Goal: Contribute content: Add original content to the website for others to see

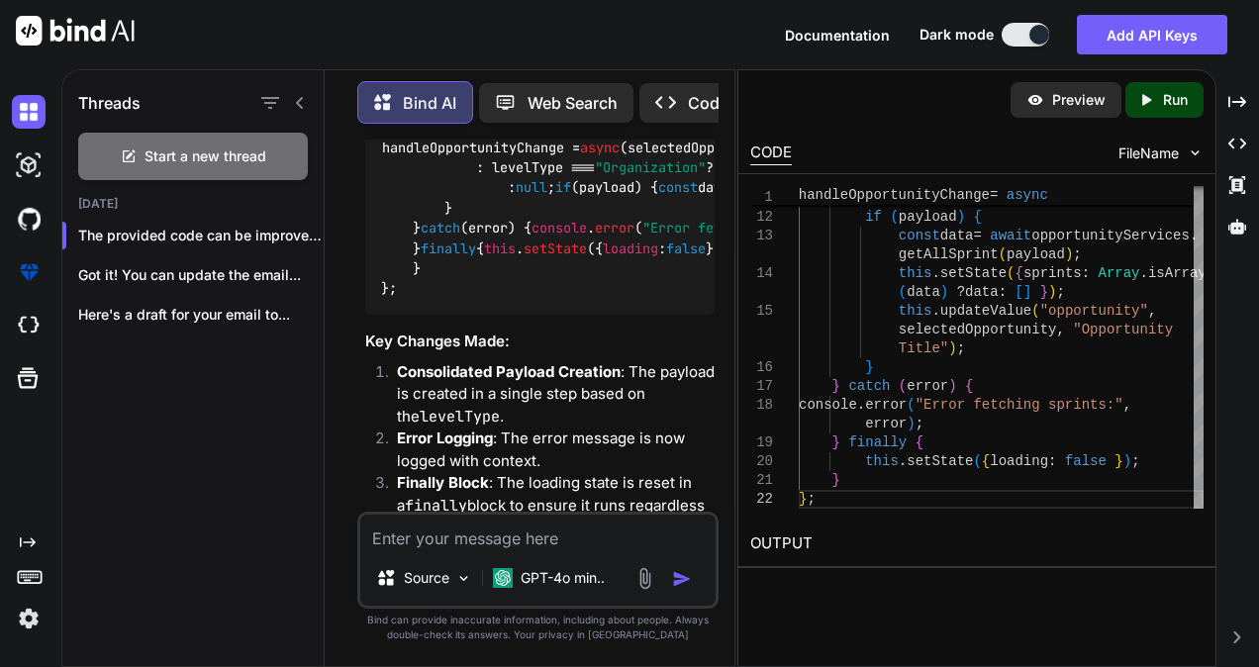
scroll to position [1633, 0]
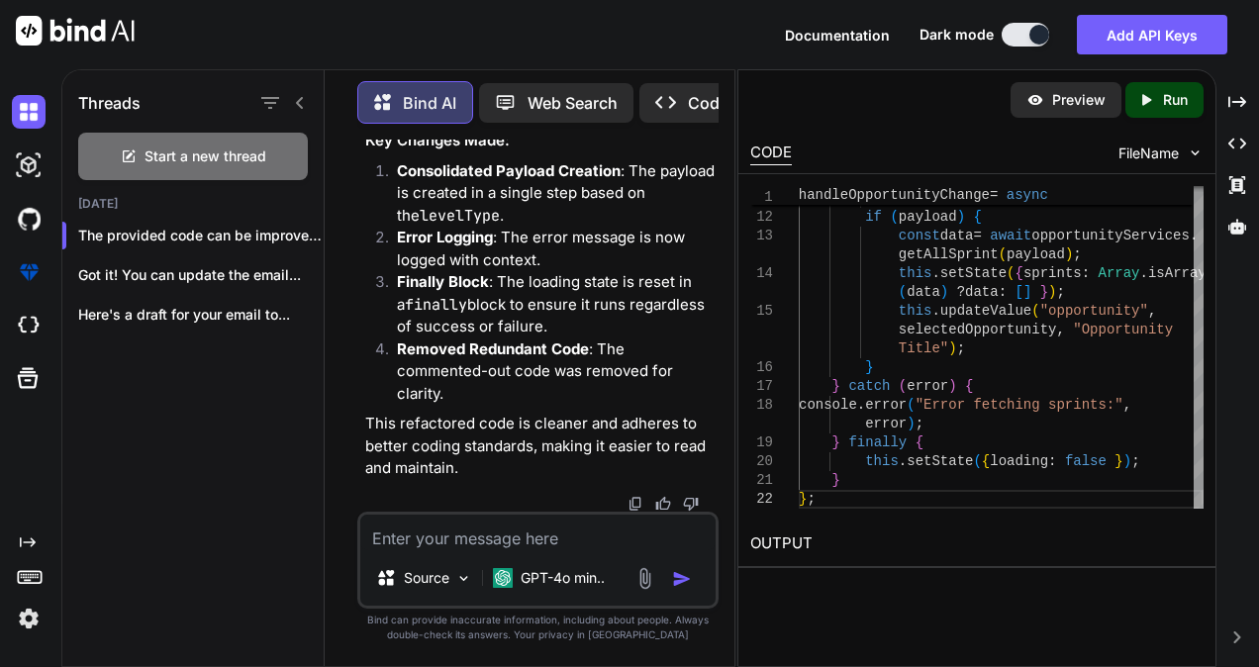
click at [431, 542] on textarea at bounding box center [537, 533] width 355 height 36
paste textarea "<div className="calendar-header-right"> <Button className="createbtn" style={{ …"
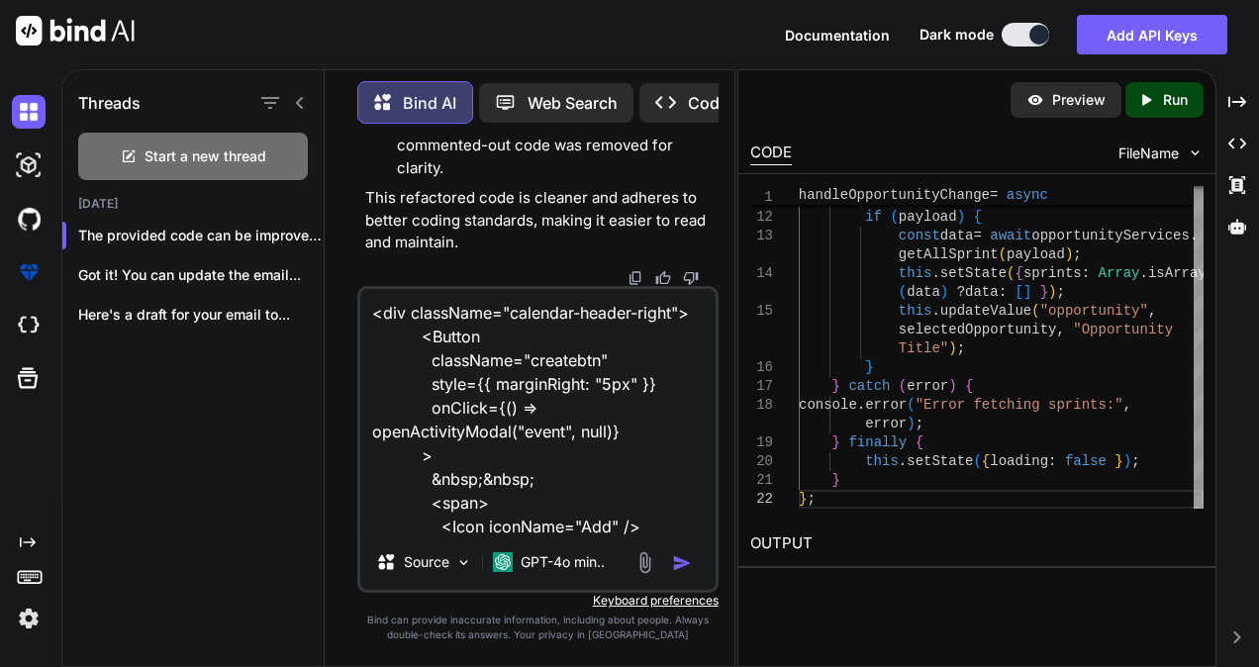
type textarea "<div className="calendar-header-right"> <Button className="createbtn" style={{ …"
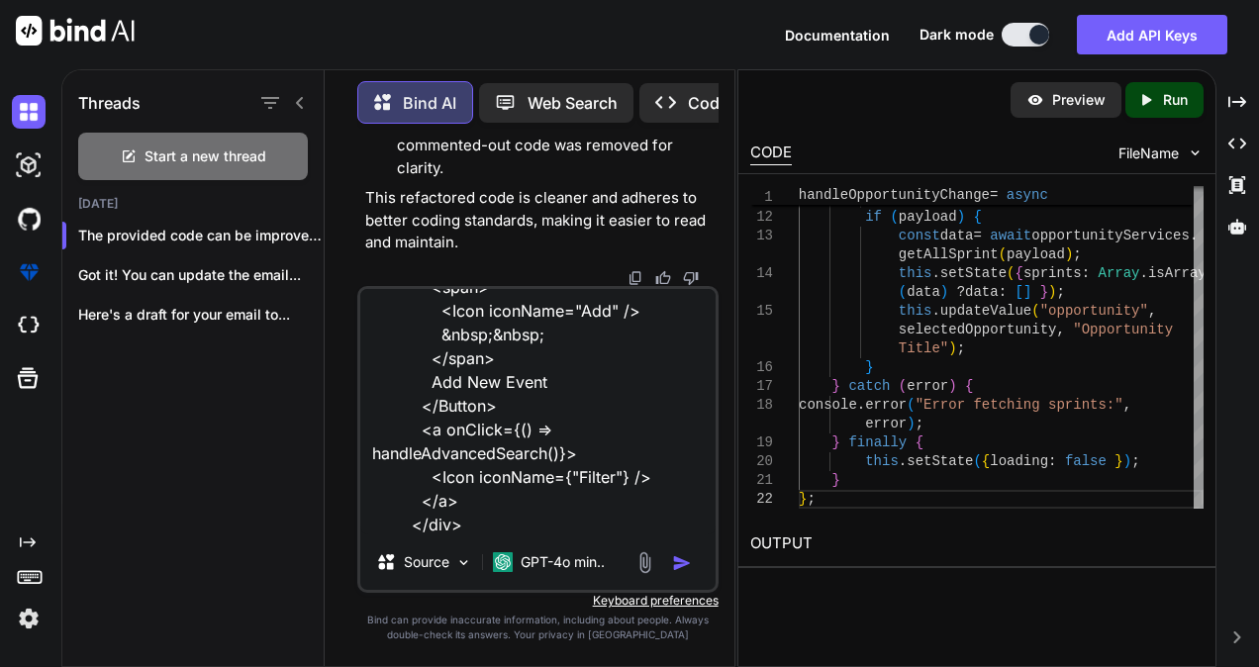
type textarea "x"
type textarea "<div className="calendar-header-right"> <Button className="createbtn" style={{ …"
type textarea "x"
type textarea "<div className="calendar-header-right"> <Button className="createbtn" style={{ …"
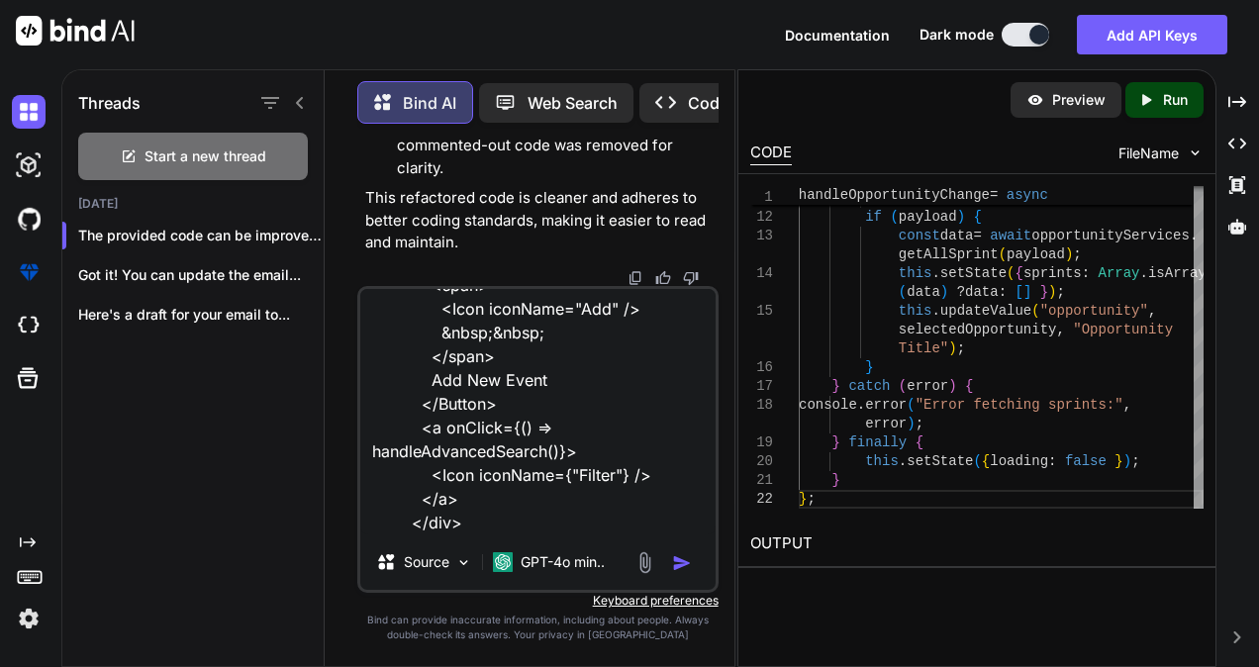
type textarea "x"
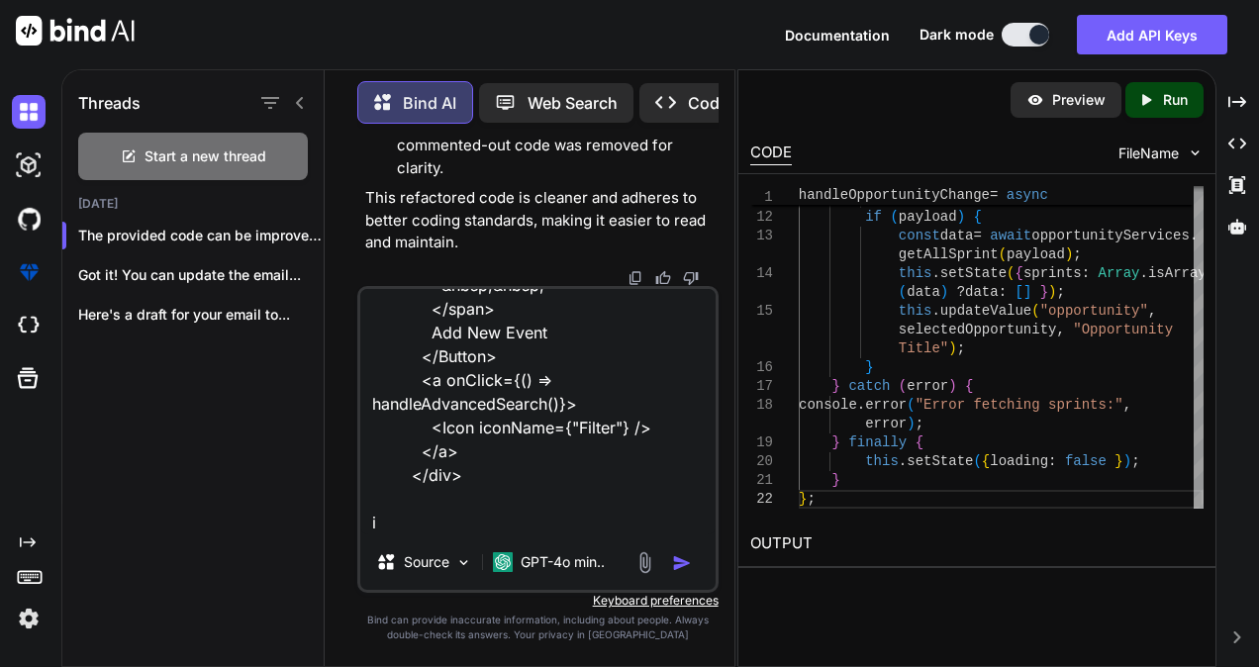
type textarea "<div className="calendar-header-right"> <Button className="createbtn" style={{ …"
type textarea "x"
type textarea "<div className="calendar-header-right"> <Button className="createbtn" style={{ …"
type textarea "x"
type textarea "<div className="calendar-header-right"> <Button className="createbtn" style={{ …"
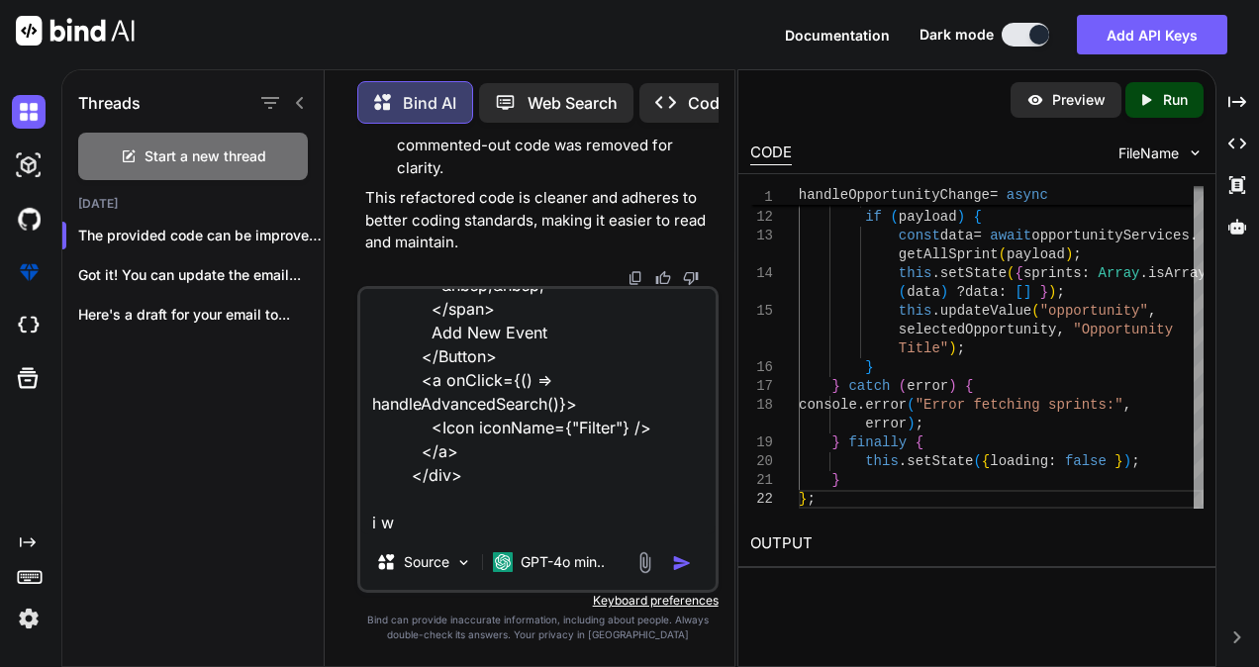
type textarea "x"
type textarea "<div className="calendar-header-right"> <Button className="createbtn" style={{ …"
type textarea "x"
type textarea "<div className="calendar-header-right"> <Button className="createbtn" style={{ …"
type textarea "x"
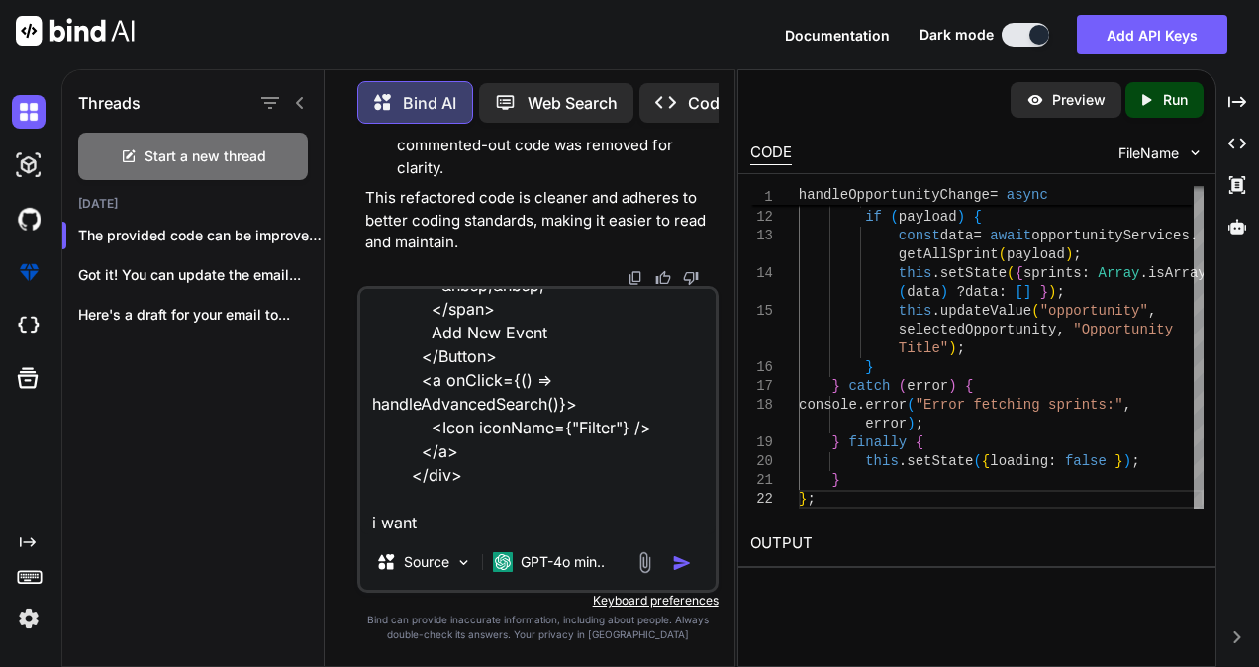
type textarea "<div className="calendar-header-right"> <Button className="createbtn" style={{ …"
type textarea "x"
type textarea "<div className="calendar-header-right"> <Button className="createbtn" style={{ …"
type textarea "x"
type textarea "<div className="calendar-header-right"> <Button className="createbtn" style={{ …"
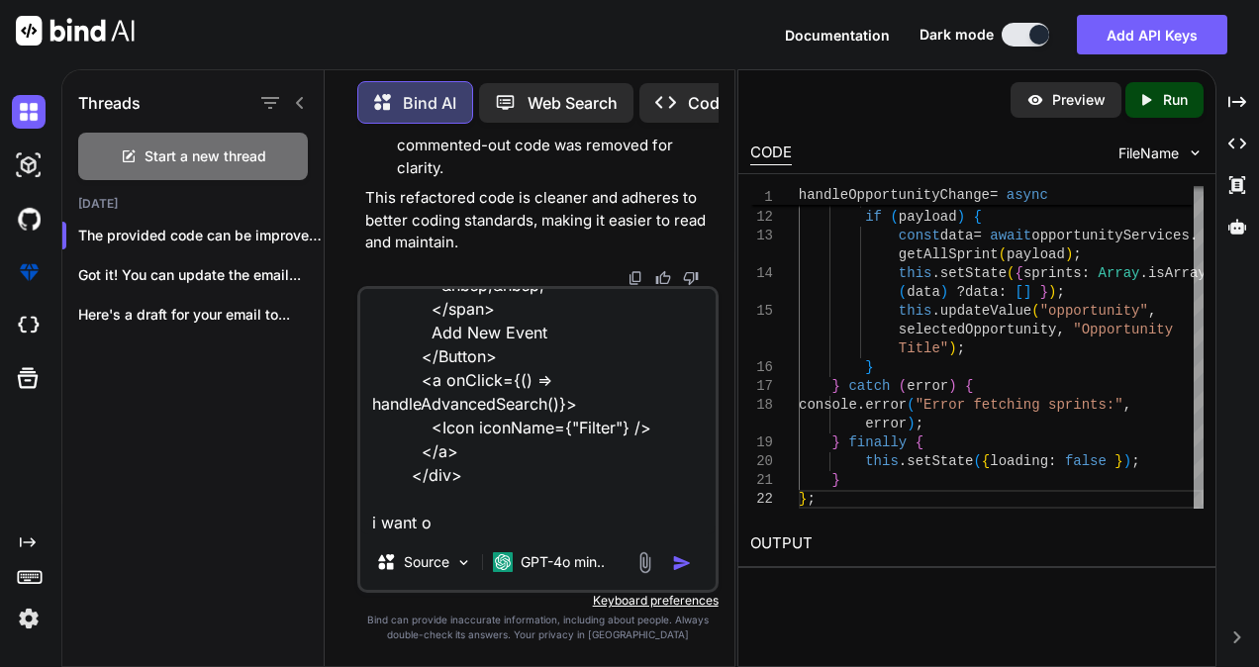
type textarea "x"
type textarea "<div className="calendar-header-right"> <Button className="createbtn" style={{ …"
type textarea "x"
type textarea "<div className="calendar-header-right"> <Button className="createbtn" style={{ …"
type textarea "x"
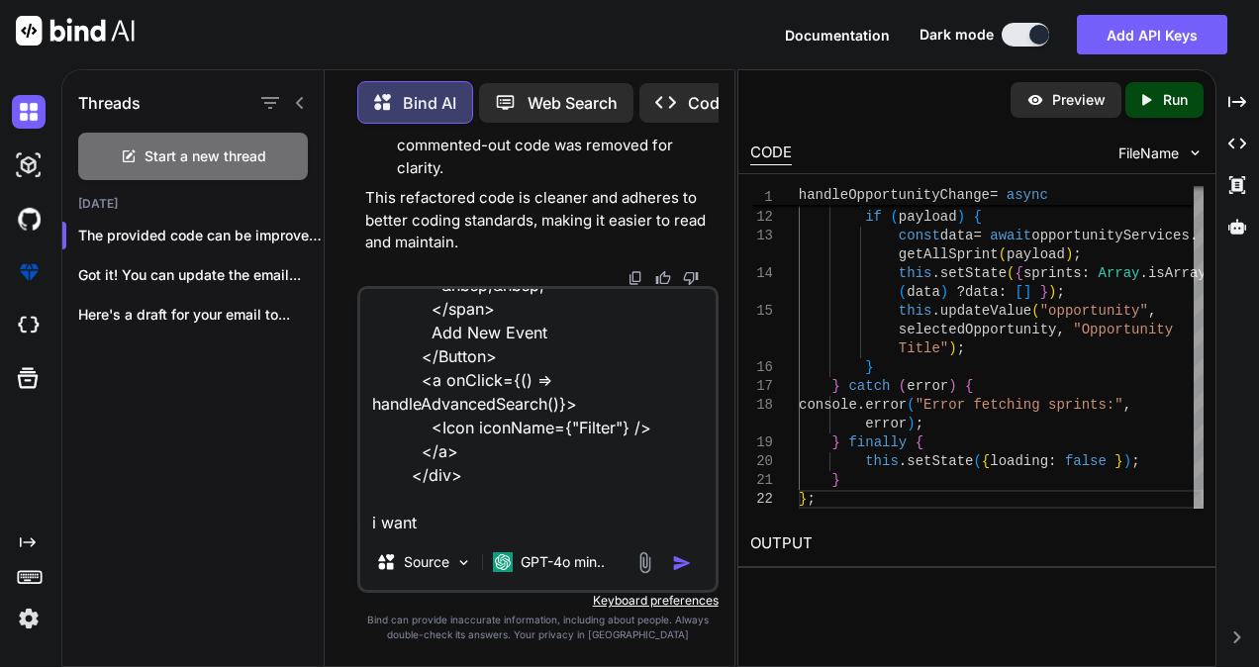
type textarea "<div className="calendar-header-right"> <Button className="createbtn" style={{ …"
type textarea "x"
type textarea "<div className="calendar-header-right"> <Button className="createbtn" style={{ …"
type textarea "x"
type textarea "<div className="calendar-header-right"> <Button className="createbtn" style={{ …"
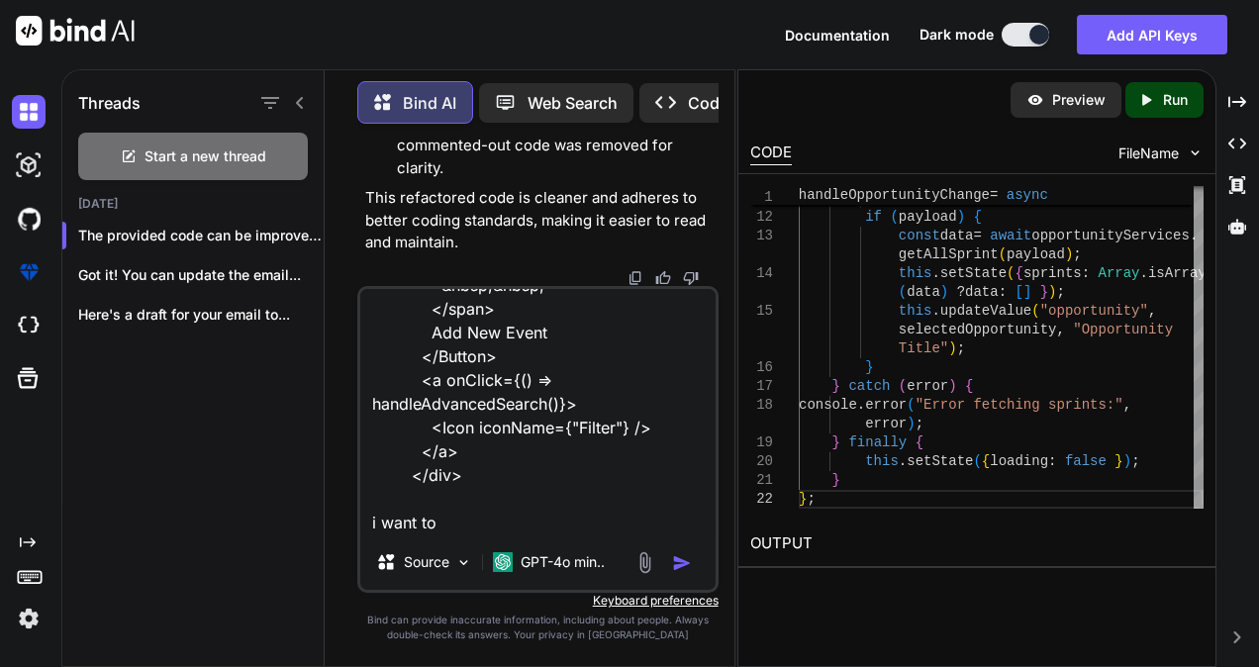
type textarea "x"
type textarea "<div className="calendar-header-right"> <Button className="createbtn" style={{ …"
type textarea "x"
type textarea "<div className="calendar-header-right"> <Button className="createbtn" style={{ …"
type textarea "x"
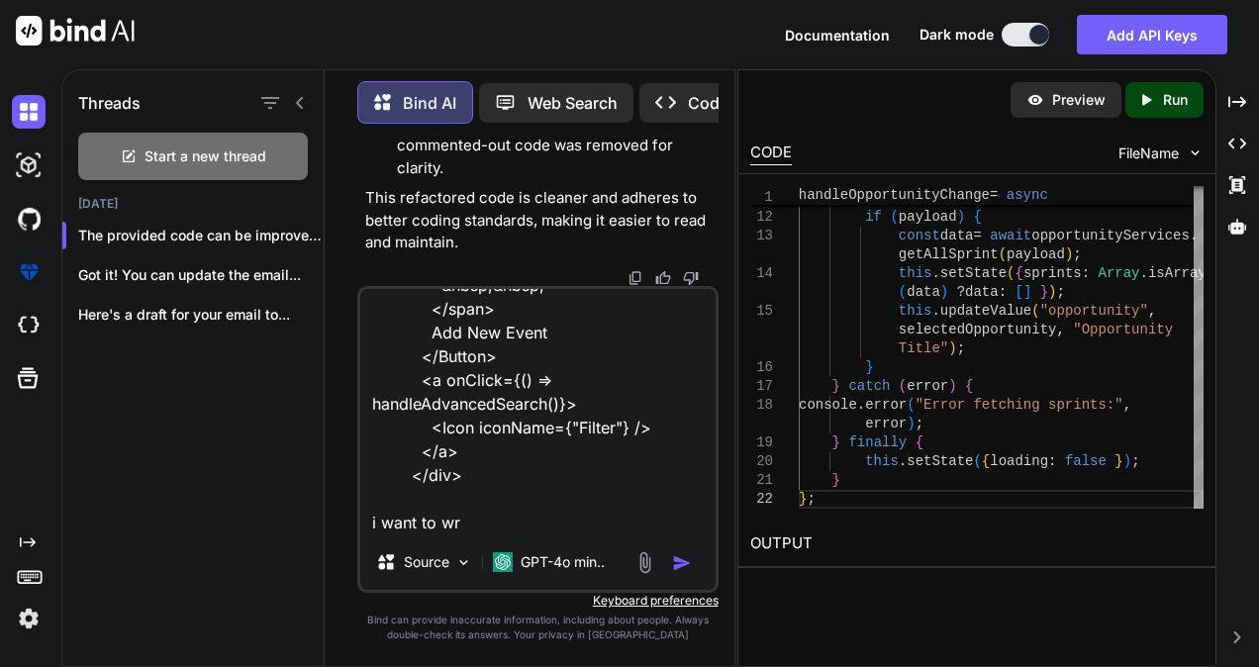
type textarea "<div className="calendar-header-right"> <Button className="createbtn" style={{ …"
type textarea "x"
type textarea "<div className="calendar-header-right"> <Button className="createbtn" style={{ …"
type textarea "x"
type textarea "<div className="calendar-header-right"> <Button className="createbtn" style={{ …"
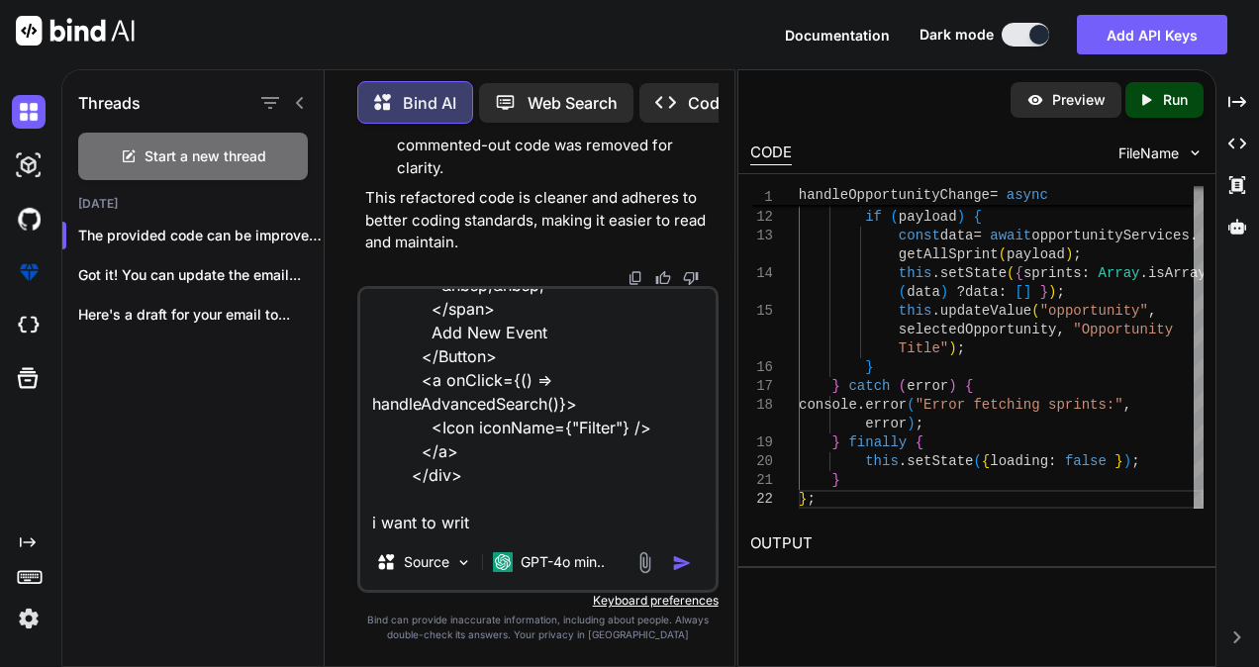
type textarea "x"
type textarea "<div className="calendar-header-right"> <Button className="createbtn" style={{ …"
type textarea "x"
type textarea "<div className="calendar-header-right"> <Button className="createbtn" style={{ …"
type textarea "x"
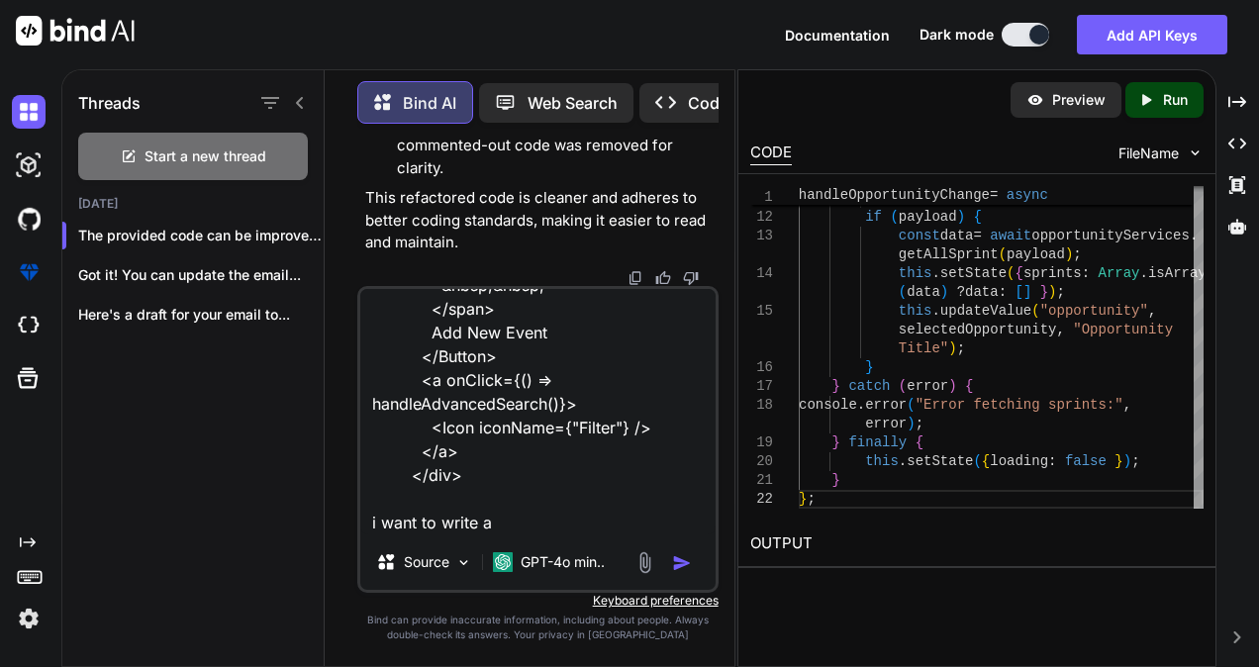
type textarea "<div className="calendar-header-right"> <Button className="createbtn" style={{ …"
type textarea "x"
type textarea "<div className="calendar-header-right"> <Button className="createbtn" style={{ …"
type textarea "x"
type textarea "<div className="calendar-header-right"> <Button className="createbtn" style={{ …"
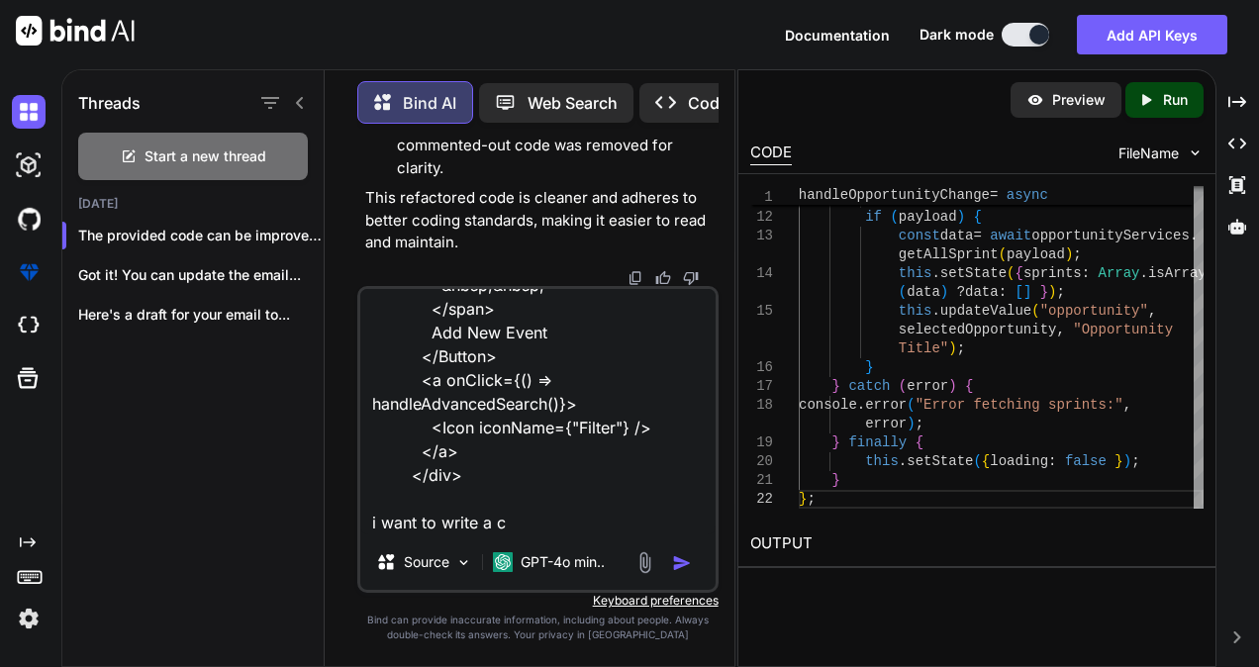
type textarea "x"
type textarea "<div className="calendar-header-right"> <Button className="createbtn" style={{ …"
type textarea "x"
type textarea "<div className="calendar-header-right"> <Button className="createbtn" style={{ …"
type textarea "x"
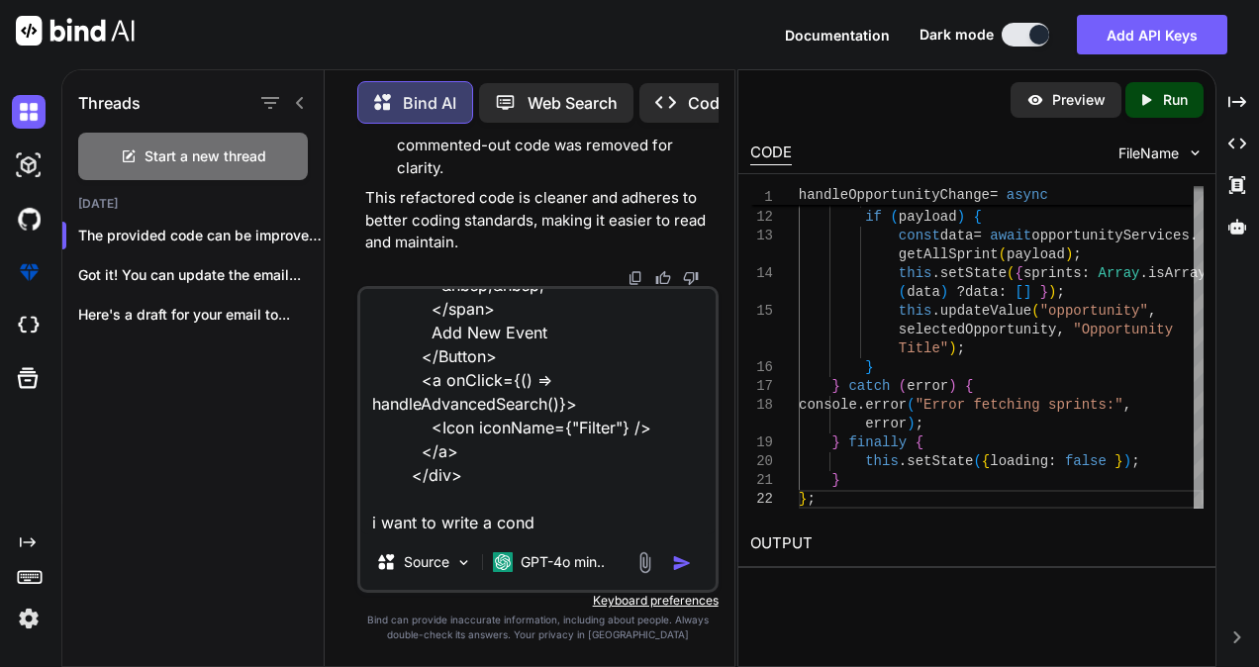
type textarea "<div className="calendar-header-right"> <Button className="createbtn" style={{ …"
type textarea "x"
type textarea "<div className="calendar-header-right"> <Button className="createbtn" style={{ …"
type textarea "x"
type textarea "<div className="calendar-header-right"> <Button className="createbtn" style={{ …"
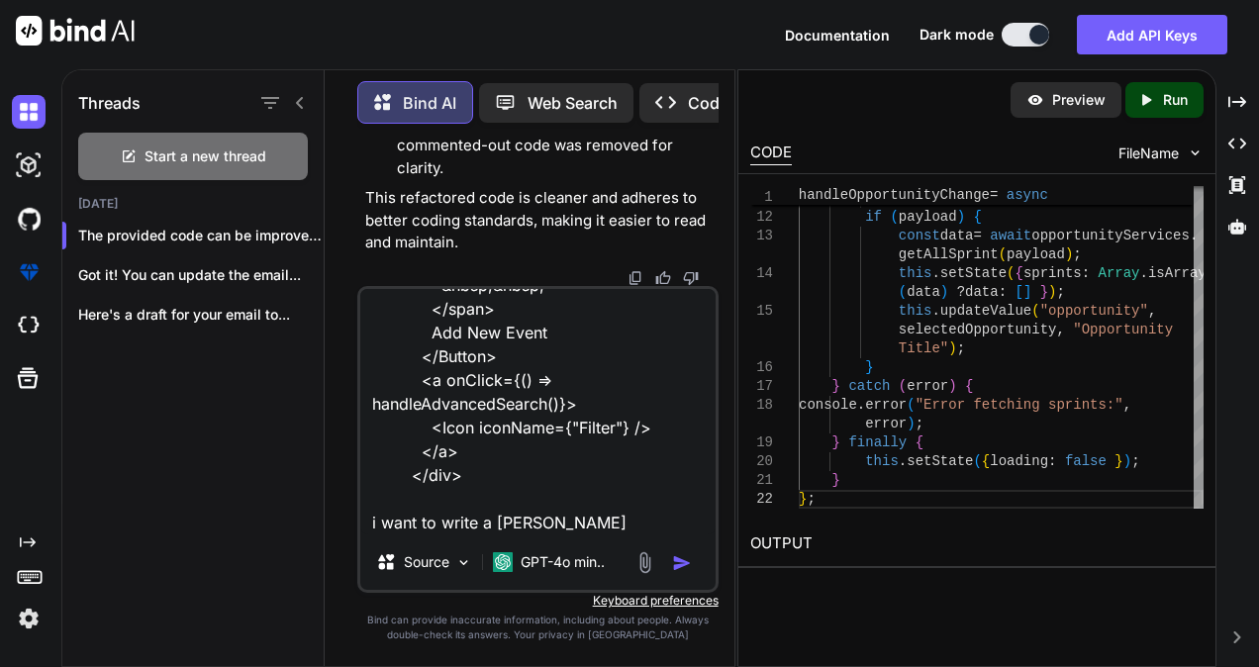
type textarea "x"
type textarea "<div className="calendar-header-right"> <Button className="createbtn" style={{ …"
type textarea "x"
type textarea "<div className="calendar-header-right"> <Button className="createbtn" style={{ …"
type textarea "x"
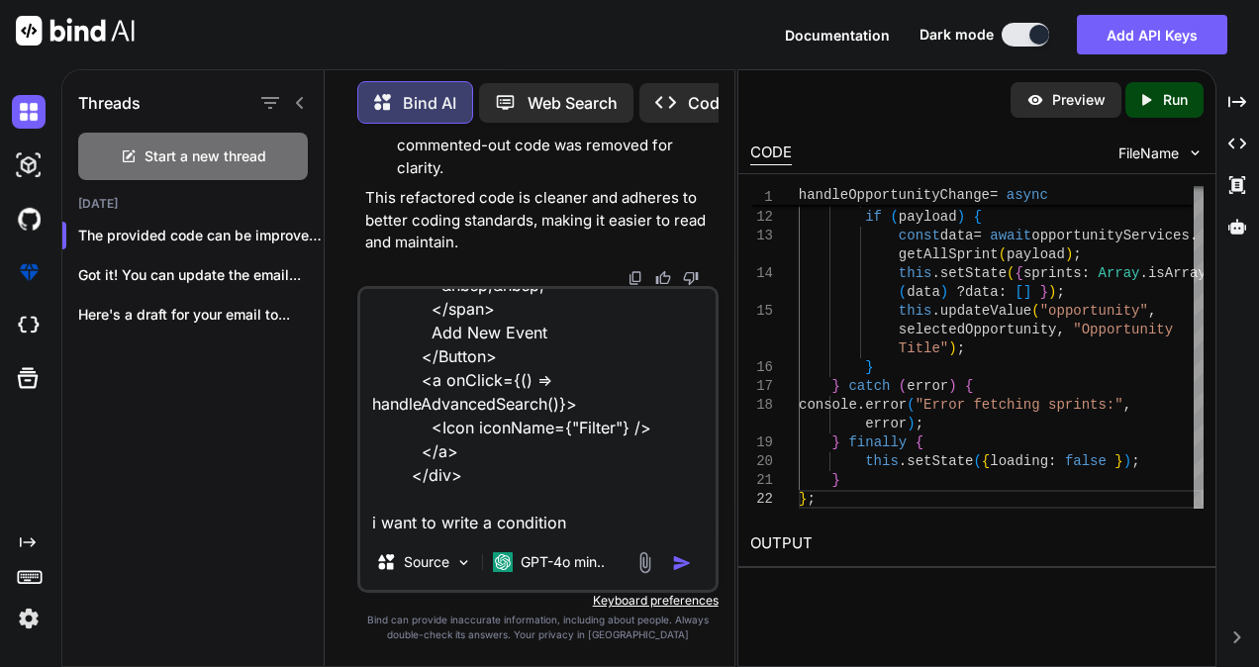
type textarea "<div className="calendar-header-right"> <Button className="createbtn" style={{ …"
type textarea "x"
type textarea "<div className="calendar-header-right"> <Button className="createbtn" style={{ …"
type textarea "x"
type textarea "<div className="calendar-header-right"> <Button className="createbtn" style={{ …"
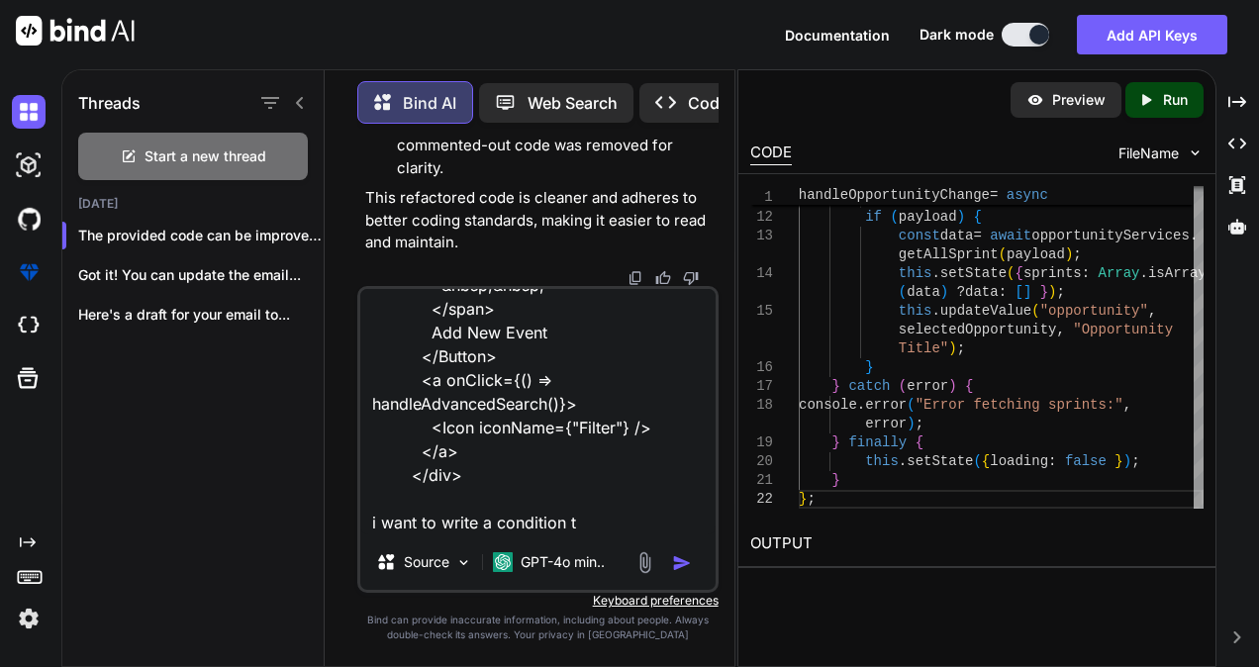
type textarea "x"
type textarea "<div className="calendar-header-right"> <Button className="createbtn" style={{ …"
type textarea "x"
type textarea "<div className="calendar-header-right"> <Button className="createbtn" style={{ …"
type textarea "x"
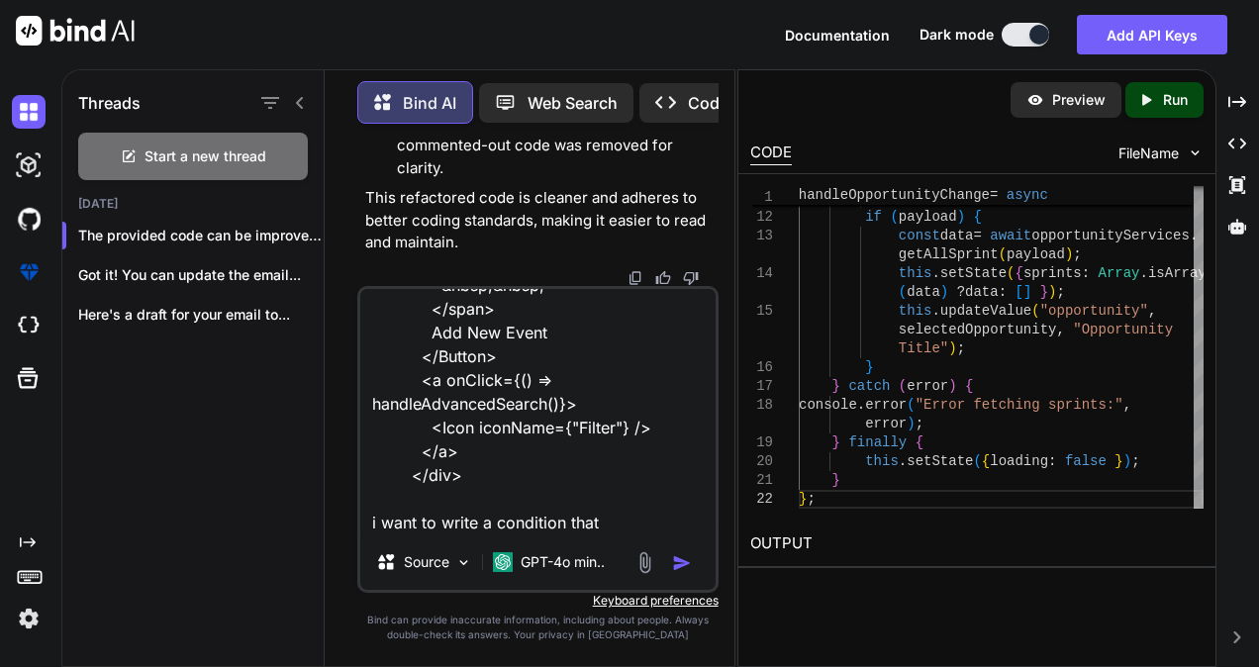
type textarea "<div className="calendar-header-right"> <Button className="createbtn" style={{ …"
type textarea "x"
type textarea "<div className="calendar-header-right"> <Button className="createbtn" style={{ …"
type textarea "x"
type textarea "<div className="calendar-header-right"> <Button className="createbtn" style={{ …"
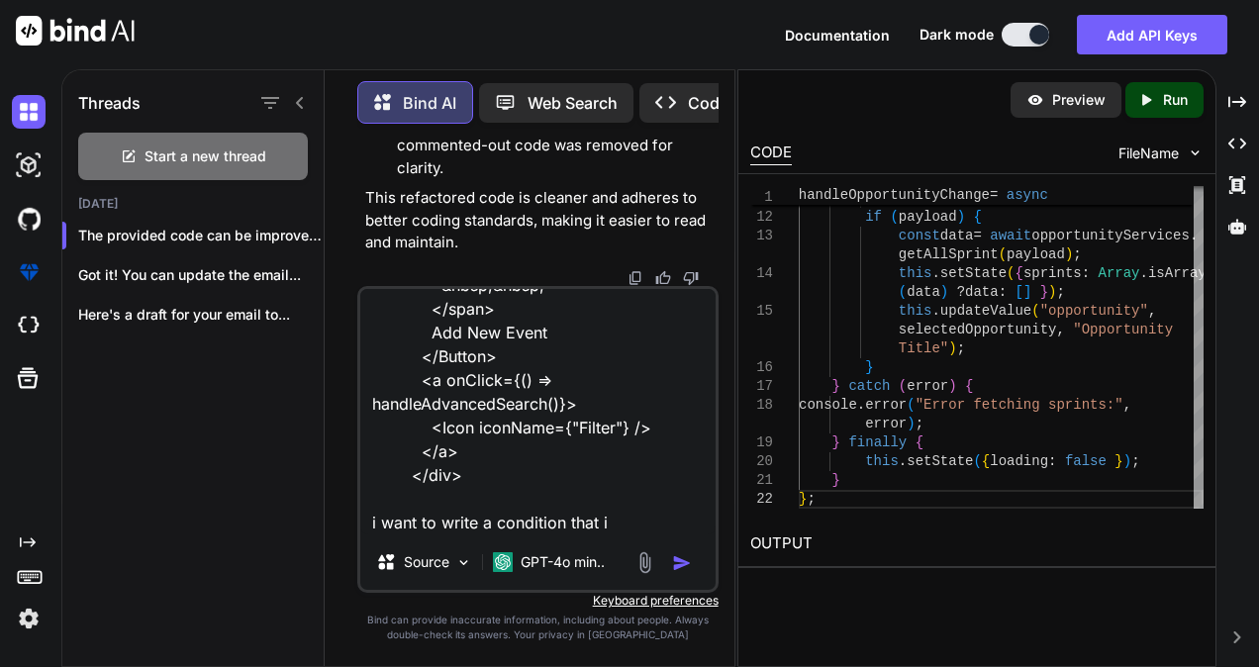
type textarea "x"
type textarea "<div className="calendar-header-right"> <Button className="createbtn" style={{ …"
type textarea "x"
type textarea "<div className="calendar-header-right"> <Button className="createbtn" style={{ …"
type textarea "x"
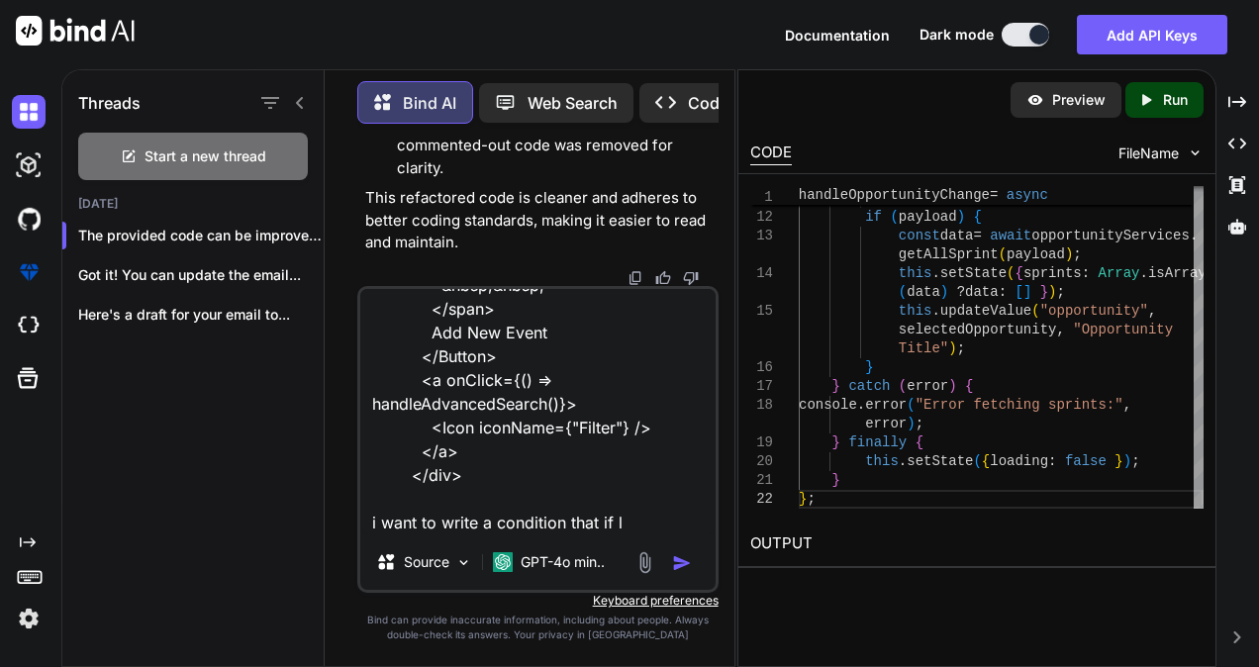
type textarea "<div className="calendar-header-right"> <Button className="createbtn" style={{ …"
type textarea "x"
type textarea "<div className="calendar-header-right"> <Button className="createbtn" style={{ …"
type textarea "x"
type textarea "<div className="calendar-header-right"> <Button className="createbtn" style={{ …"
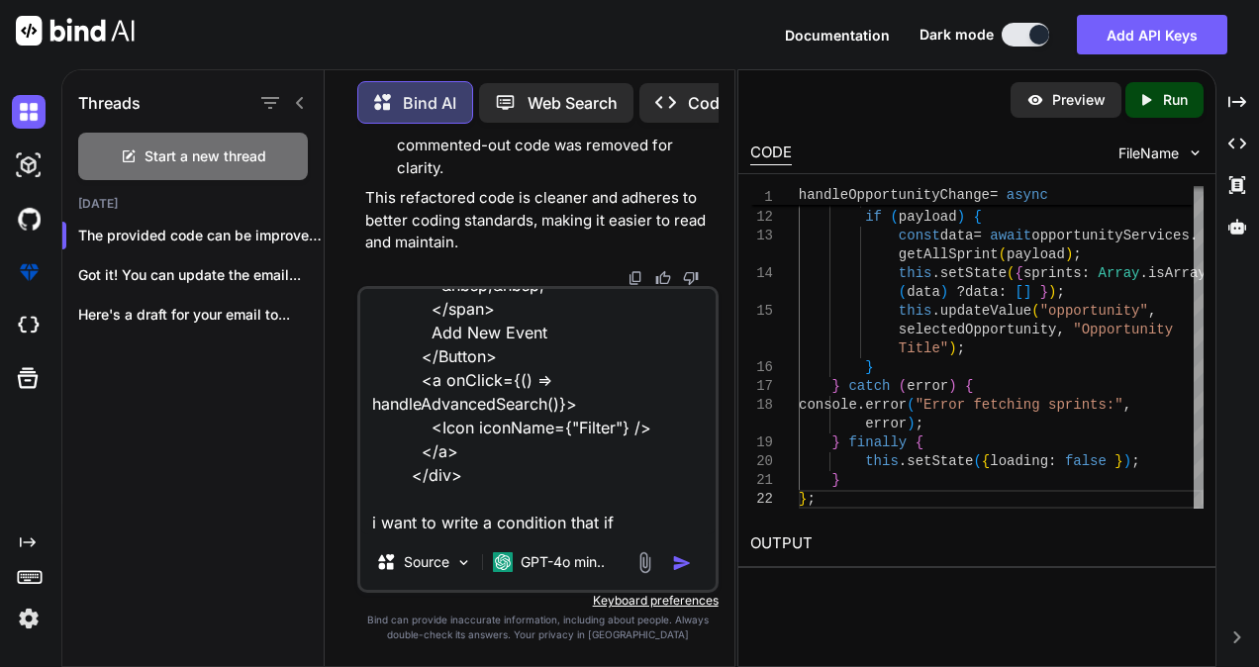
type textarea "x"
type textarea "<div className="calendar-header-right"> <Button className="createbtn" style={{ …"
type textarea "x"
type textarea "<div className="calendar-header-right"> <Button className="createbtn" style={{ …"
type textarea "x"
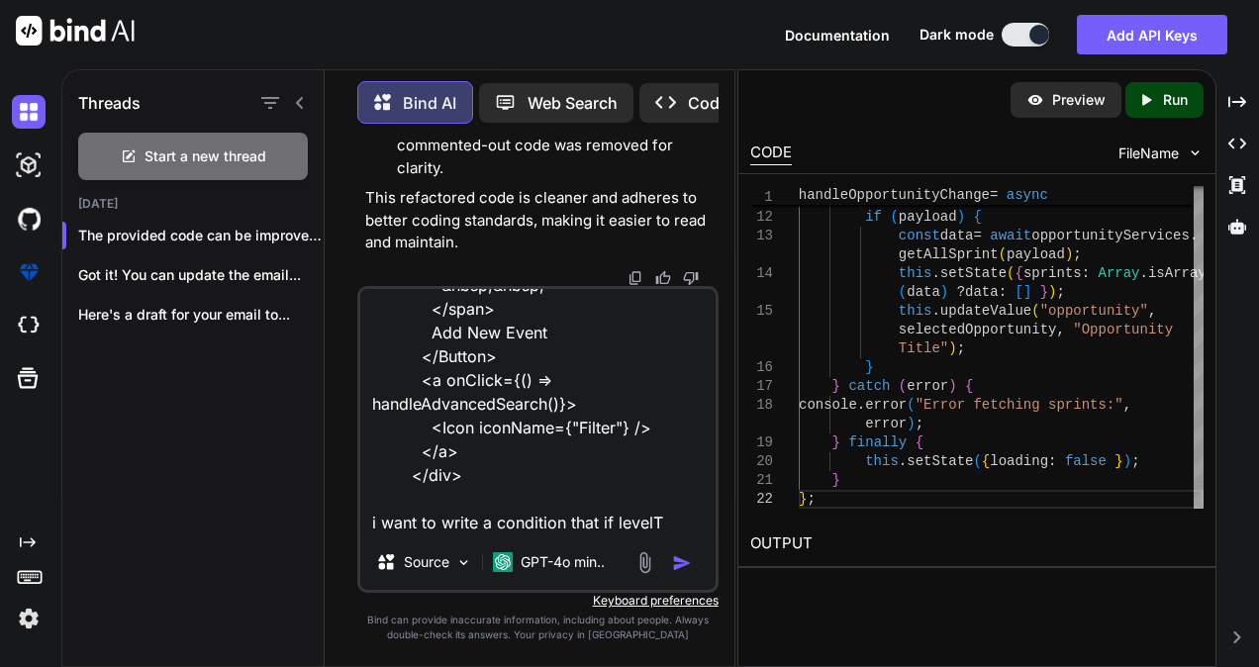
type textarea "<div className="calendar-header-right"> <Button className="createbtn" style={{ …"
type textarea "x"
type textarea "<div className="calendar-header-right"> <Button className="createbtn" style={{ …"
type textarea "x"
type textarea "<div className="calendar-header-right"> <Button className="createbtn" style={{ …"
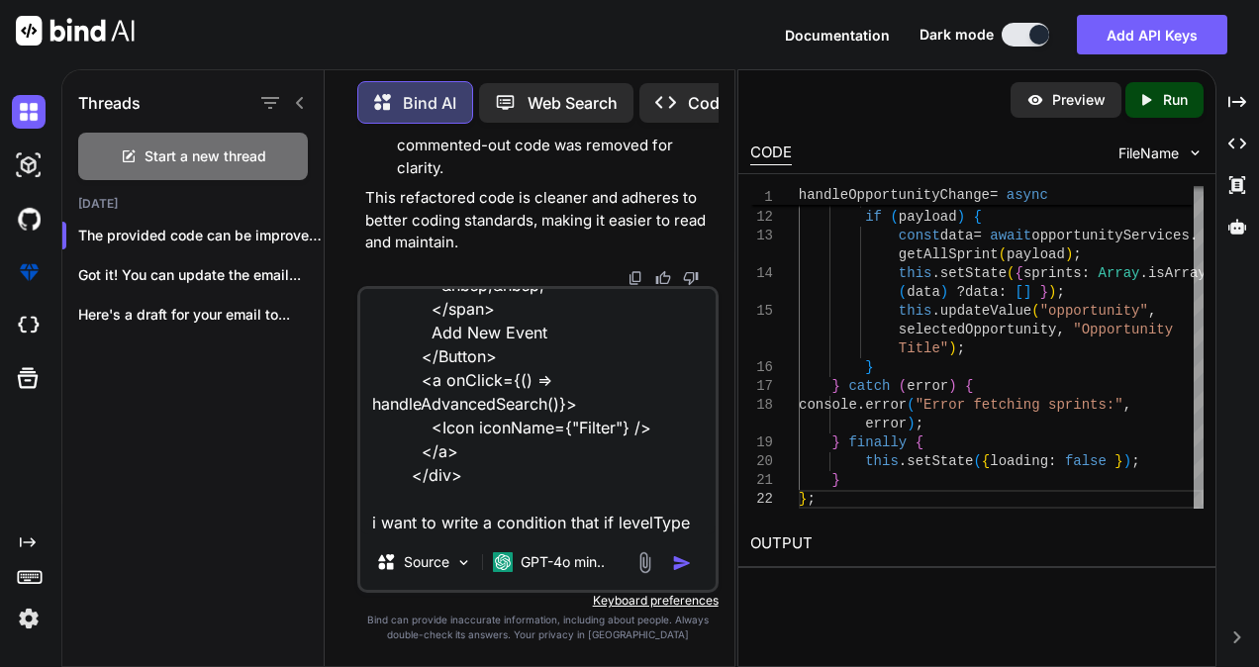
type textarea "x"
type textarea "<div className="calendar-header-right"> <Button className="createbtn" style={{ …"
type textarea "x"
type textarea "<div className="calendar-header-right"> <Button className="createbtn" style={{ …"
type textarea "x"
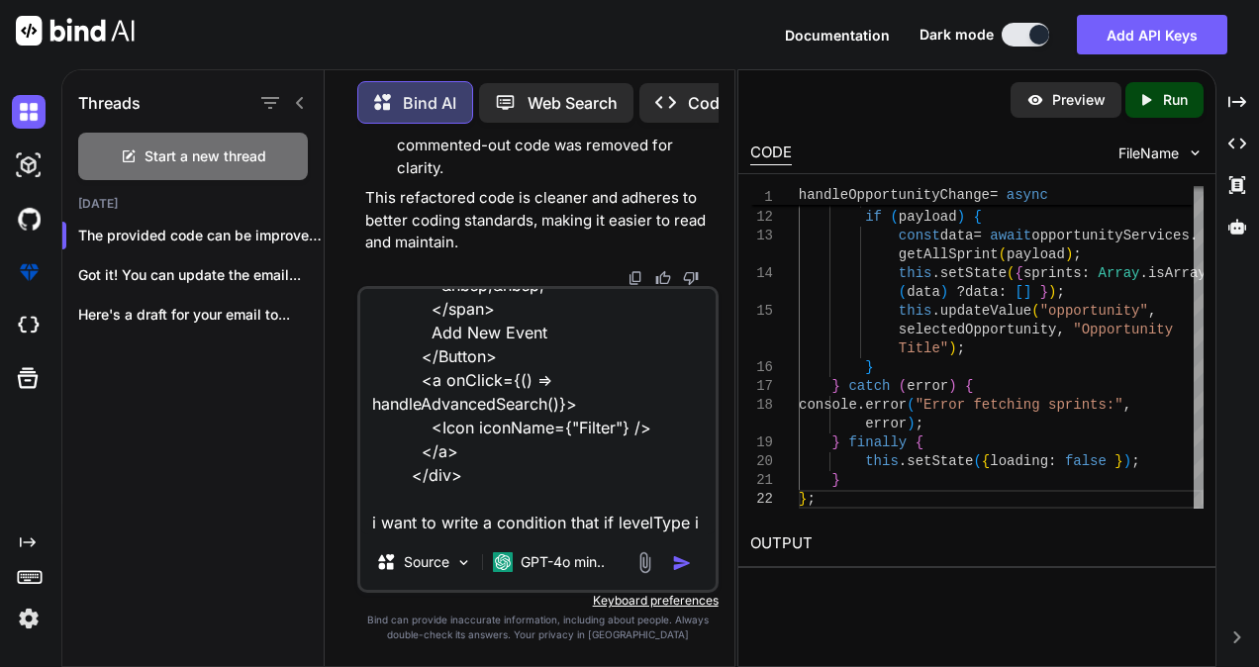
scroll to position [287, 0]
type textarea "<div className="calendar-header-right"> <Button className="createbtn" style={{ …"
type textarea "x"
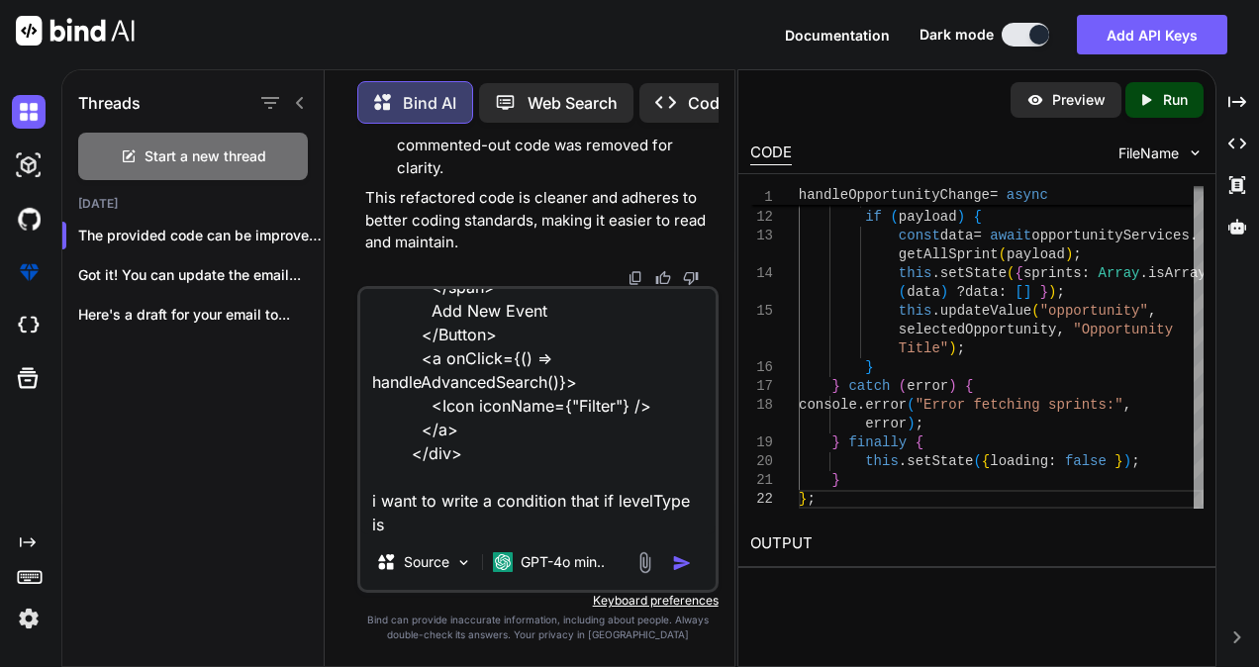
type textarea "<div className="calendar-header-right"> <Button className="createbtn" style={{ …"
type textarea "x"
type textarea "<div className="calendar-header-right"> <Button className="createbtn" style={{ …"
type textarea "x"
type textarea "<div className="calendar-header-right"> <Button className="createbtn" style={{ …"
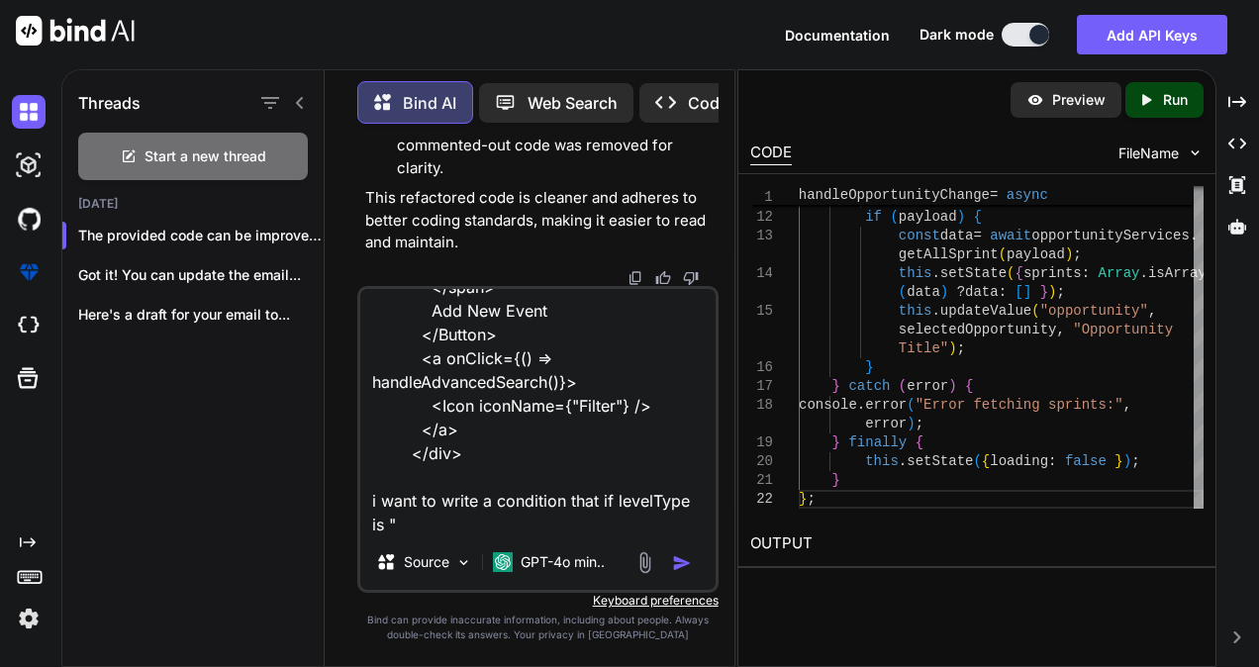
type textarea "x"
type textarea "<div className="calendar-header-right"> <Button className="createbtn" style={{ …"
type textarea "x"
type textarea "<div className="calendar-header-right"> <Button className="createbtn" style={{ …"
type textarea "x"
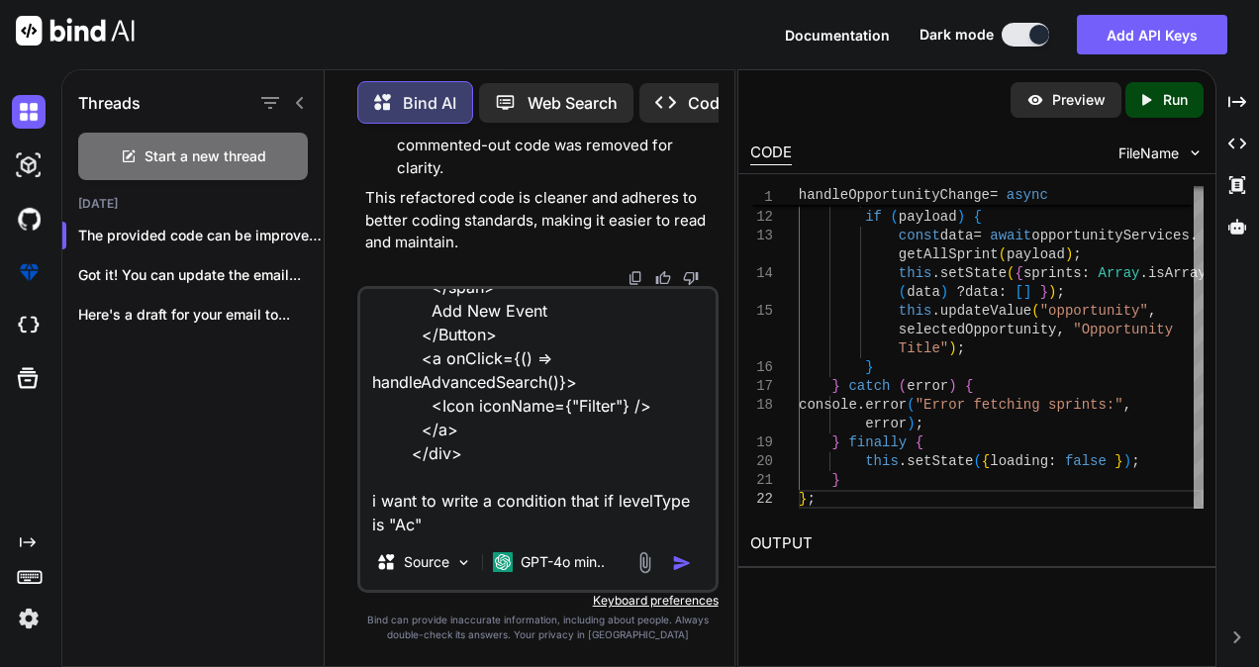
type textarea "<div className="calendar-header-right"> <Button className="createbtn" style={{ …"
type textarea "x"
type textarea "<div className="calendar-header-right"> <Button className="createbtn" style={{ …"
type textarea "x"
type textarea "<div className="calendar-header-right"> <Button className="createbtn" style={{ …"
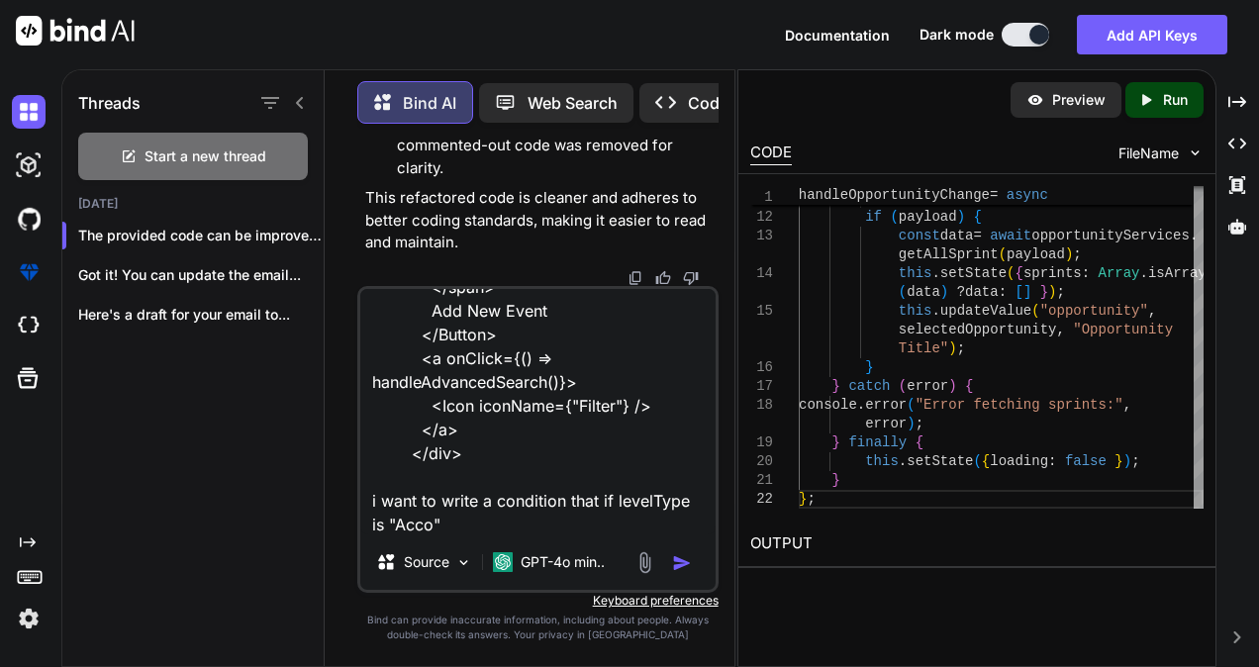
type textarea "x"
type textarea "<div className="calendar-header-right"> <Button className="createbtn" style={{ …"
type textarea "x"
type textarea "<div className="calendar-header-right"> <Button className="createbtn" style={{ …"
type textarea "x"
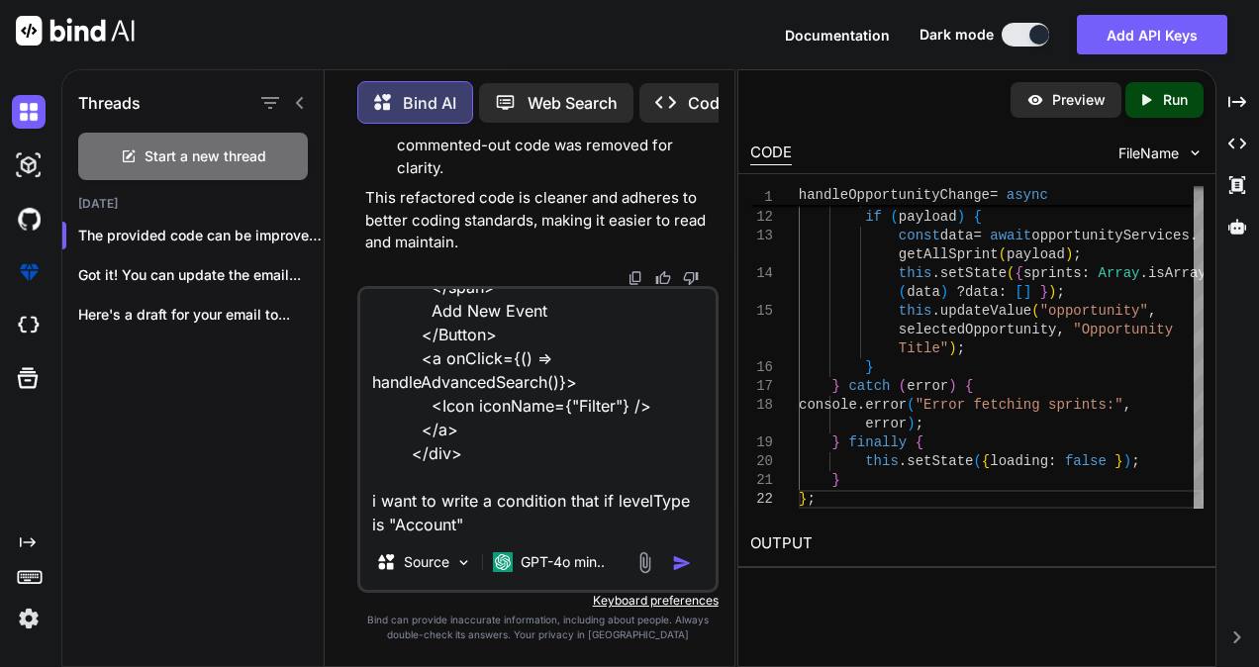
type textarea "<div className="calendar-header-right"> <Button className="createbtn" style={{ …"
type textarea "x"
type textarea "<div className="calendar-header-right"> <Button className="createbtn" style={{ …"
type textarea "x"
type textarea "<div className="calendar-header-right"> <Button className="createbtn" style={{ …"
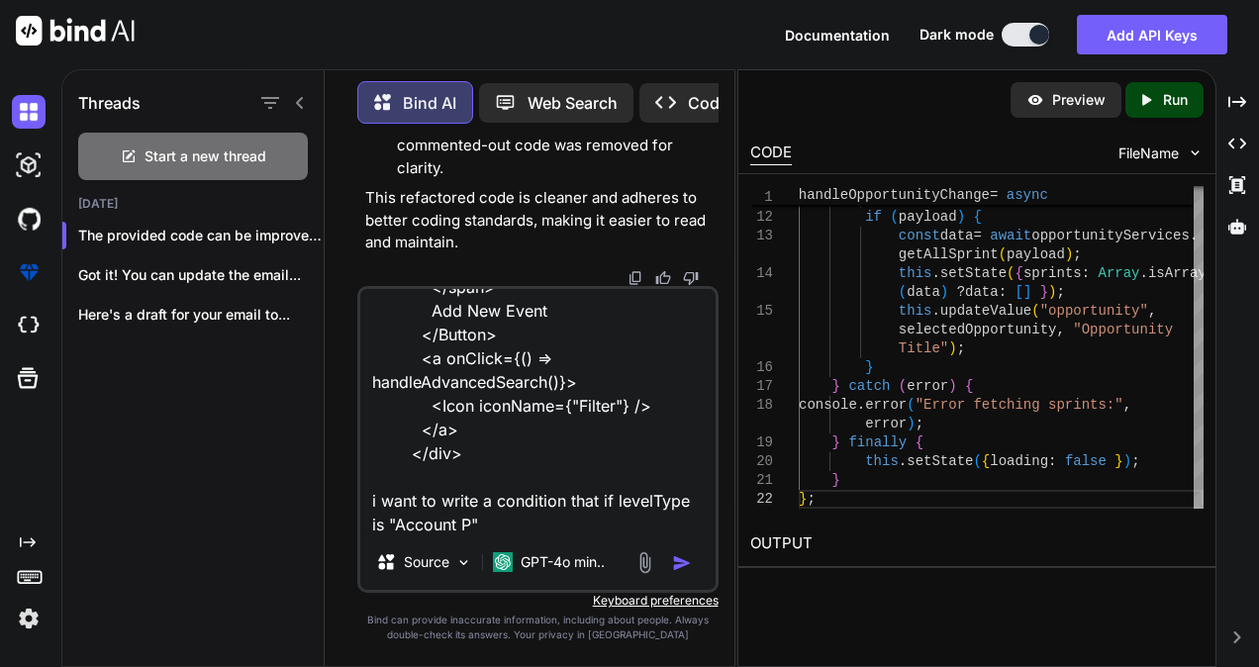
type textarea "x"
type textarea "<div className="calendar-header-right"> <Button className="createbtn" style={{ …"
type textarea "x"
type textarea "<div className="calendar-header-right"> <Button className="createbtn" style={{ …"
type textarea "x"
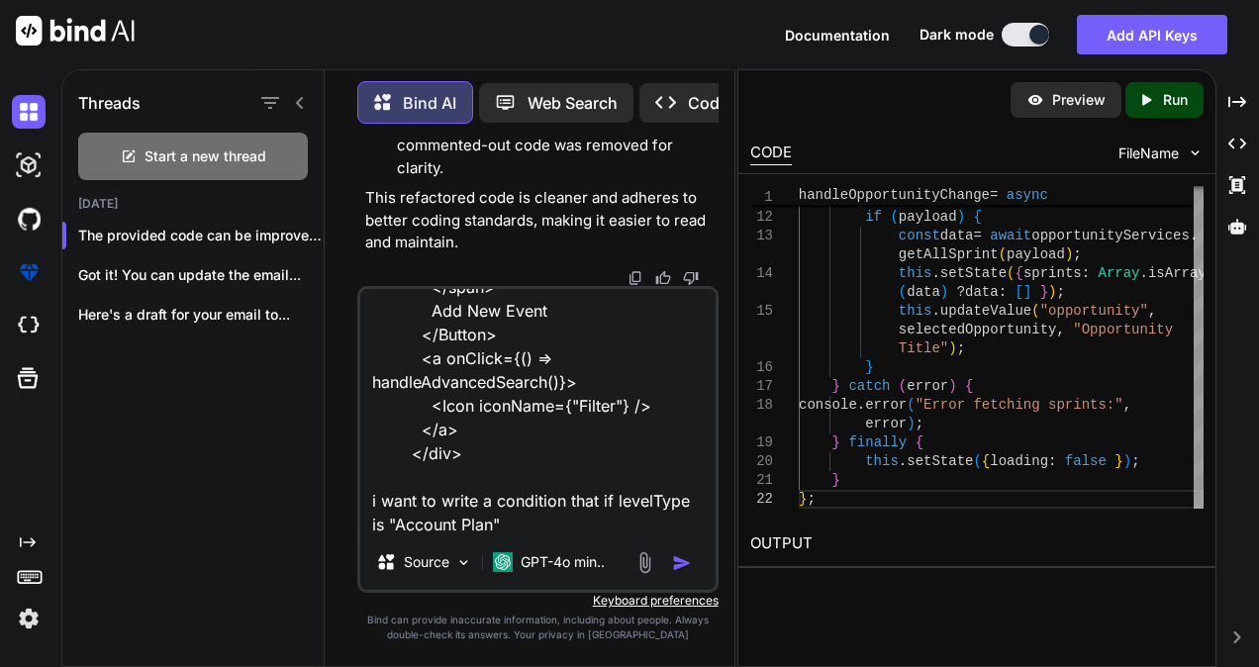
type textarea "<div className="calendar-header-right"> <Button className="createbtn" style={{ …"
type textarea "x"
type textarea "<div className="calendar-header-right"> <Button className="createbtn" style={{ …"
type textarea "x"
type textarea "<div className="calendar-header-right"> <Button className="createbtn" style={{ …"
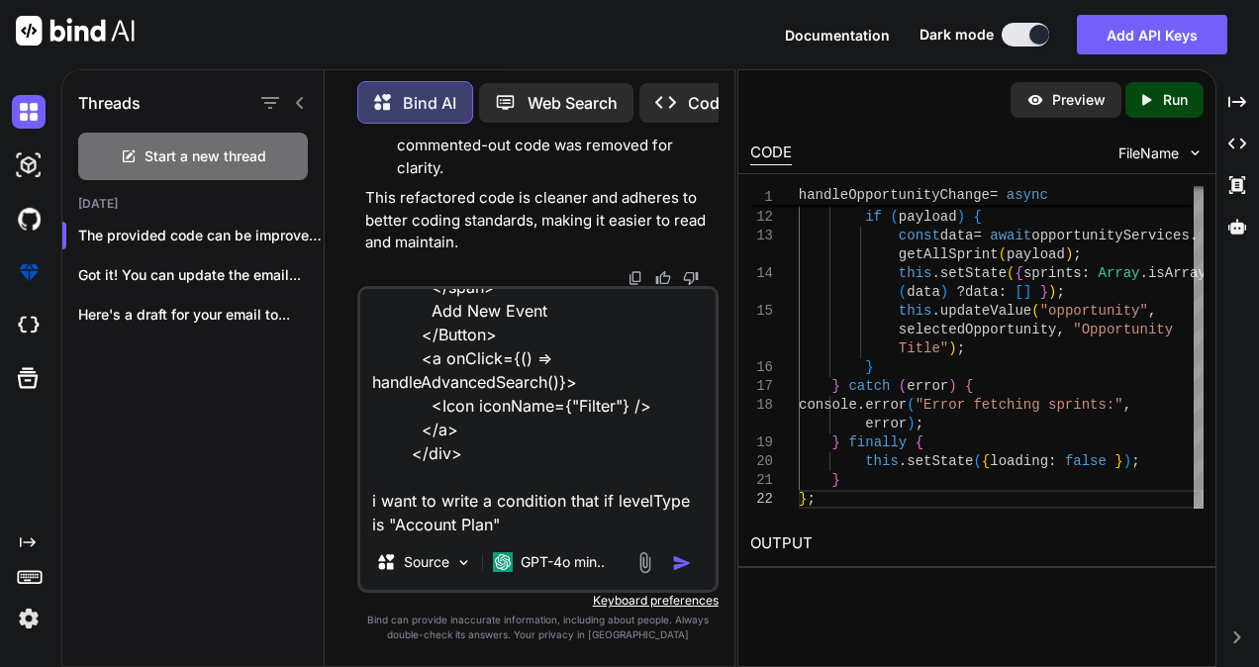
type textarea "x"
type textarea "<div className="calendar-header-right"> <Button className="createbtn" style={{ …"
type textarea "x"
type textarea "<div className="calendar-header-right"> <Button className="createbtn" style={{ …"
type textarea "x"
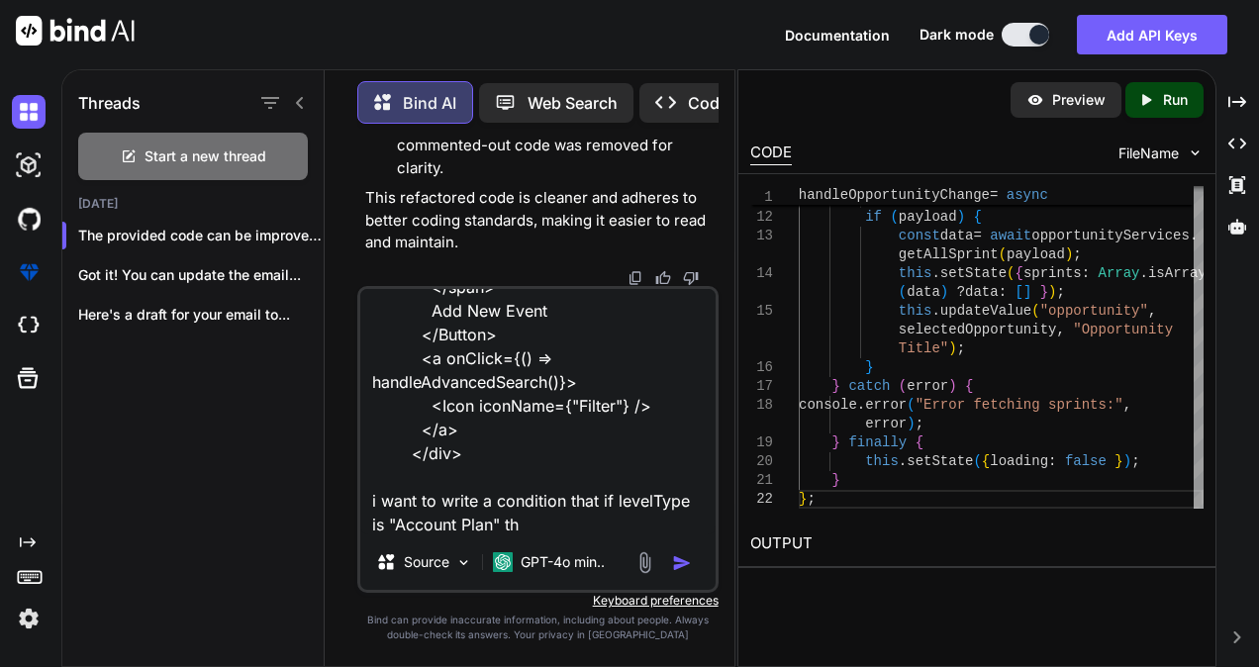
type textarea "<div className="calendar-header-right"> <Button className="createbtn" style={{ …"
type textarea "x"
type textarea "<div className="calendar-header-right"> <Button className="createbtn" style={{ …"
type textarea "x"
type textarea "<div className="calendar-header-right"> <Button className="createbtn" style={{ …"
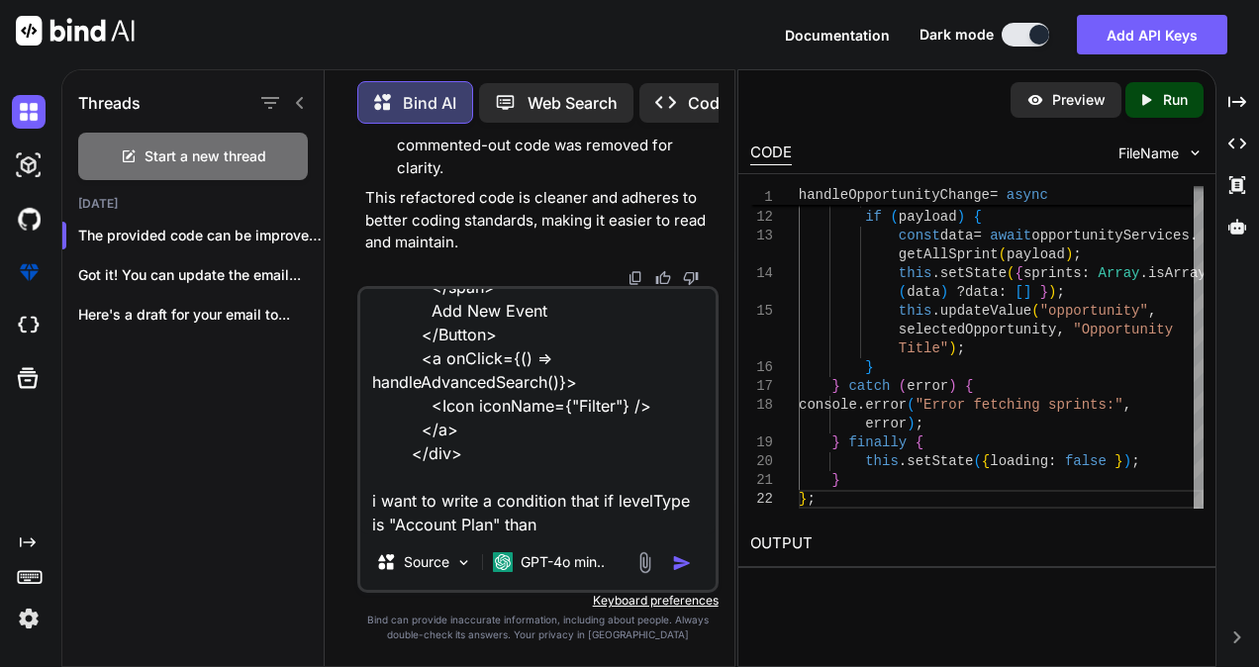
type textarea "x"
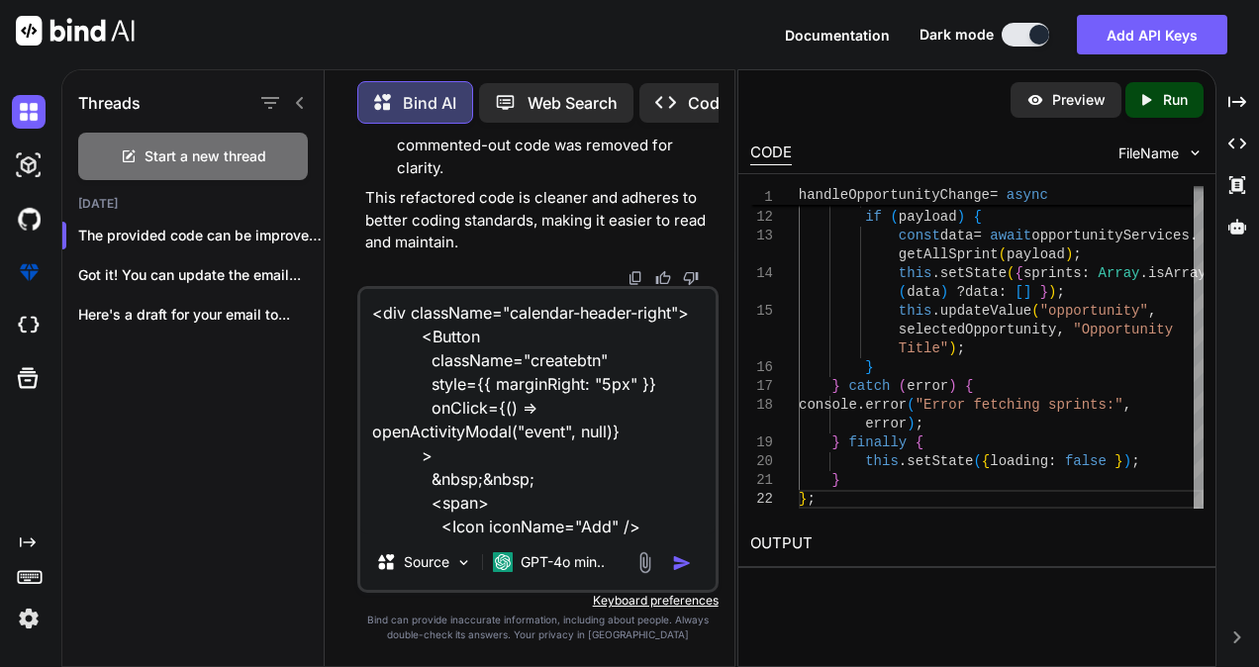
scroll to position [289, 0]
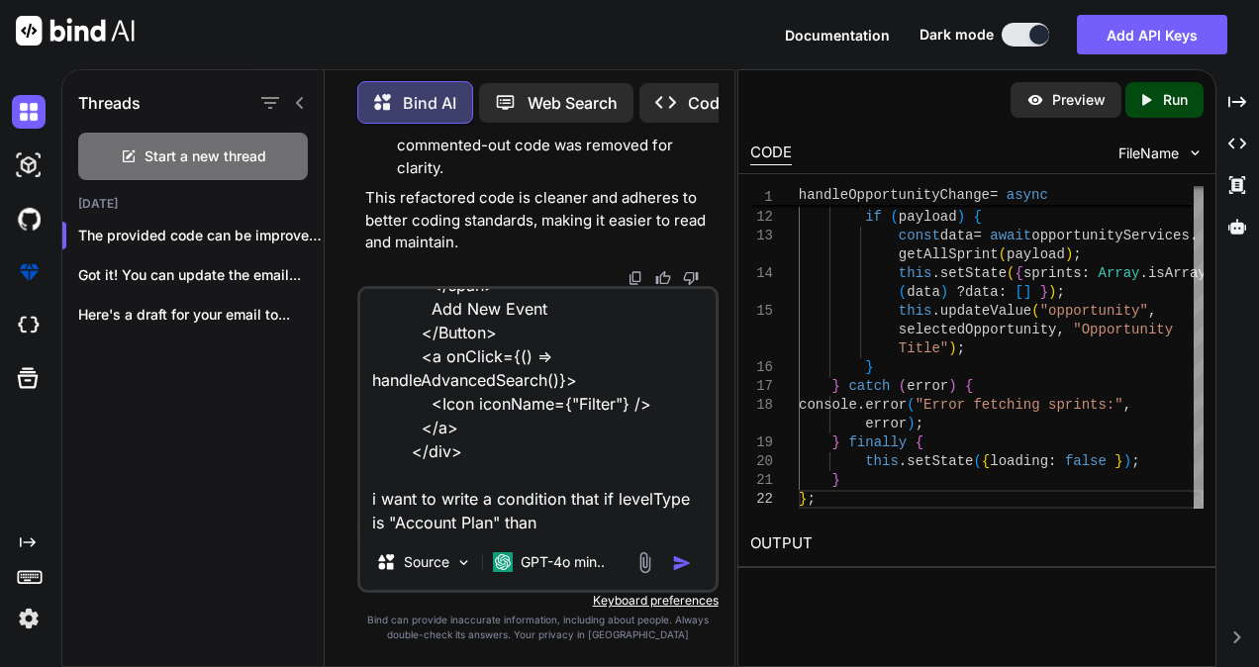
type textarea "<div className="calendar-header-right"> <Button className="createbtn" style={{ …"
type textarea "x"
type textarea "<div className="calendar-header-right"> <Button className="createbtn" style={{ …"
type textarea "x"
type textarea "<div className="calendar-header-right"> <Button className="createbtn" style={{ …"
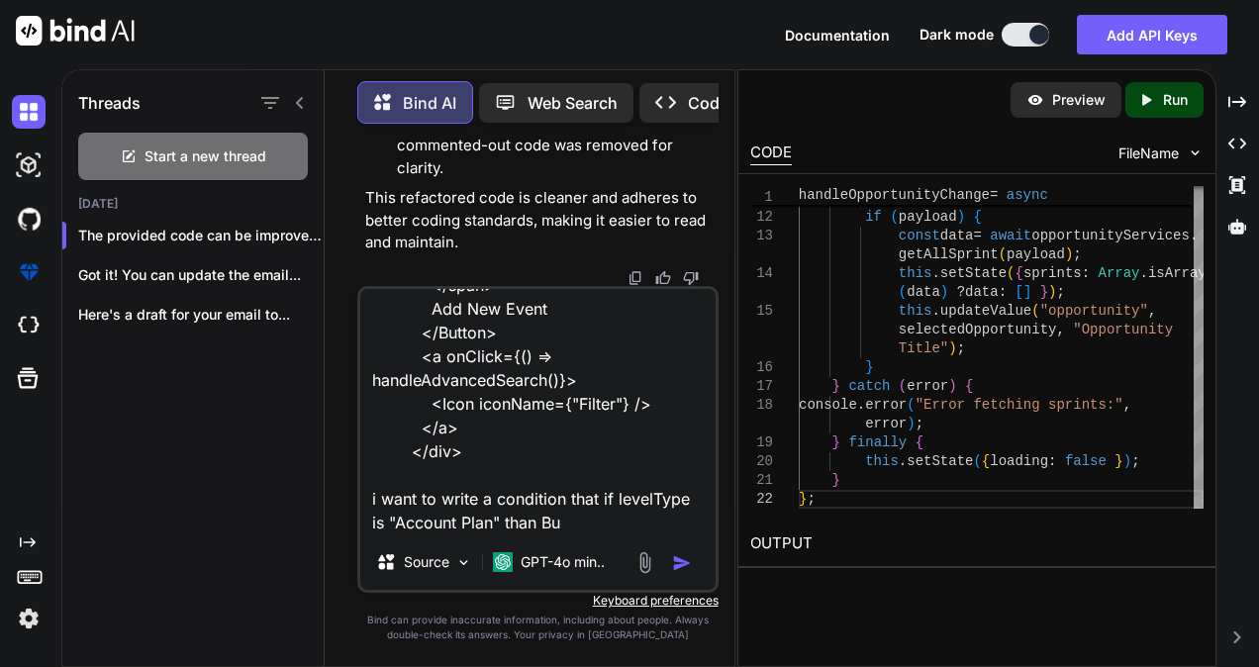
type textarea "x"
type textarea "<div className="calendar-header-right"> <Button className="createbtn" style={{ …"
type textarea "x"
type textarea "<div className="calendar-header-right"> <Button className="createbtn" style={{ …"
type textarea "x"
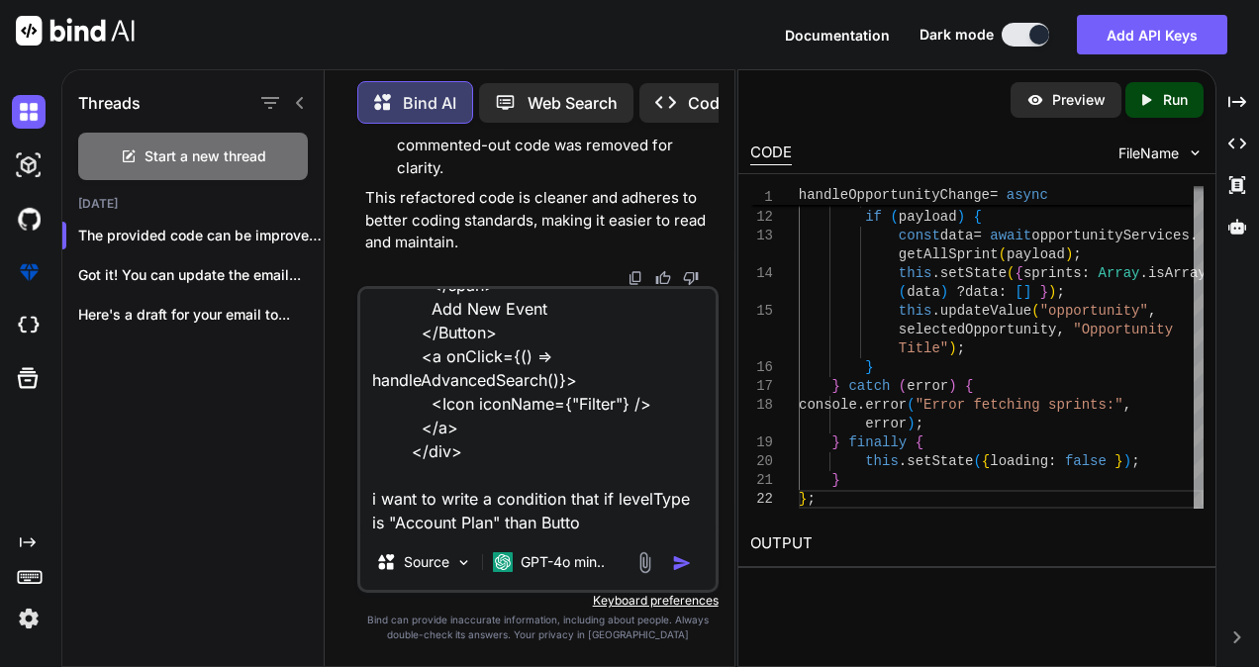
type textarea "<div className="calendar-header-right"> <Button className="createbtn" style={{ …"
type textarea "x"
type textarea "<div className="calendar-header-right"> <Button className="createbtn" style={{ …"
type textarea "x"
type textarea "<div className="calendar-header-right"> <Button className="createbtn" style={{ …"
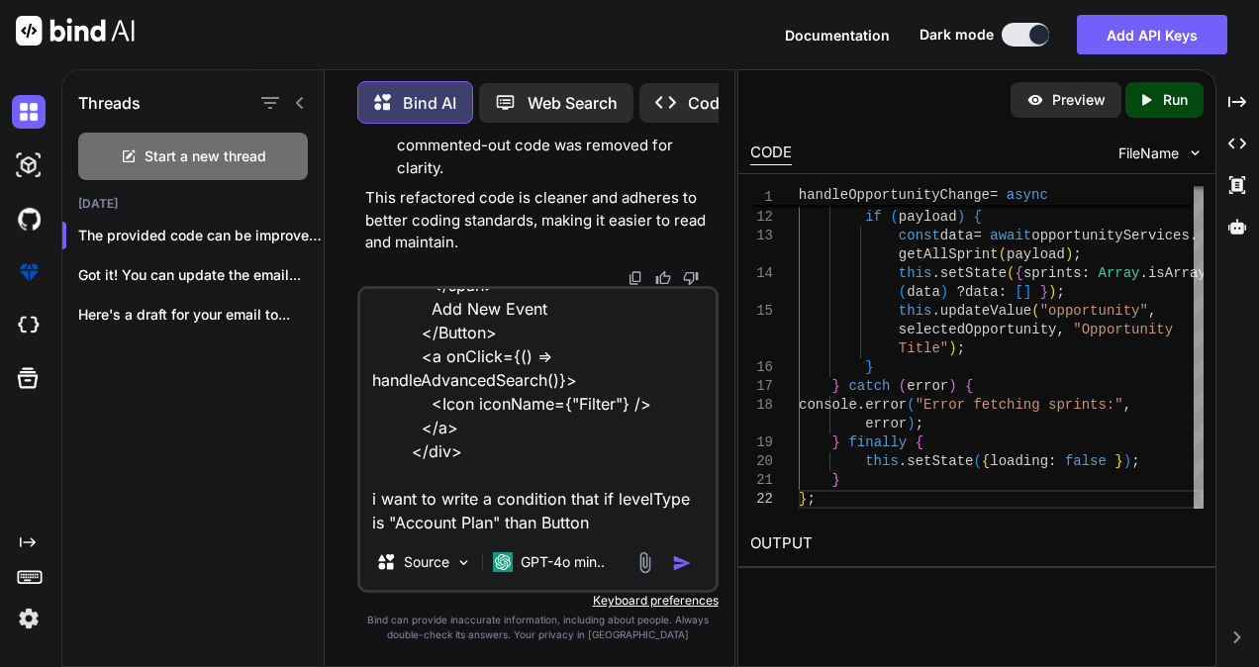
type textarea "x"
type textarea "<div className="calendar-header-right"> <Button className="createbtn" style={{ …"
type textarea "x"
type textarea "<div className="calendar-header-right"> <Button className="createbtn" style={{ …"
type textarea "x"
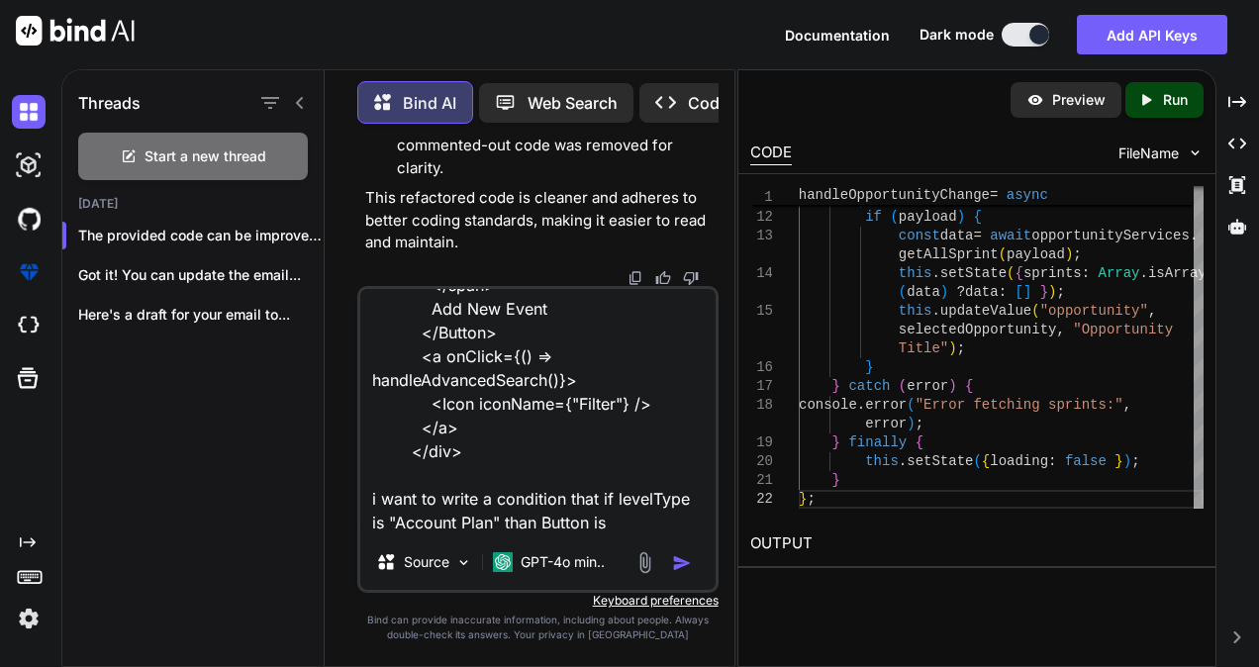
type textarea "<div className="calendar-header-right"> <Button className="createbtn" style={{ …"
type textarea "x"
type textarea "<div className="calendar-header-right"> <Button className="createbtn" style={{ …"
type textarea "x"
type textarea "<div className="calendar-header-right"> <Button className="createbtn" style={{ …"
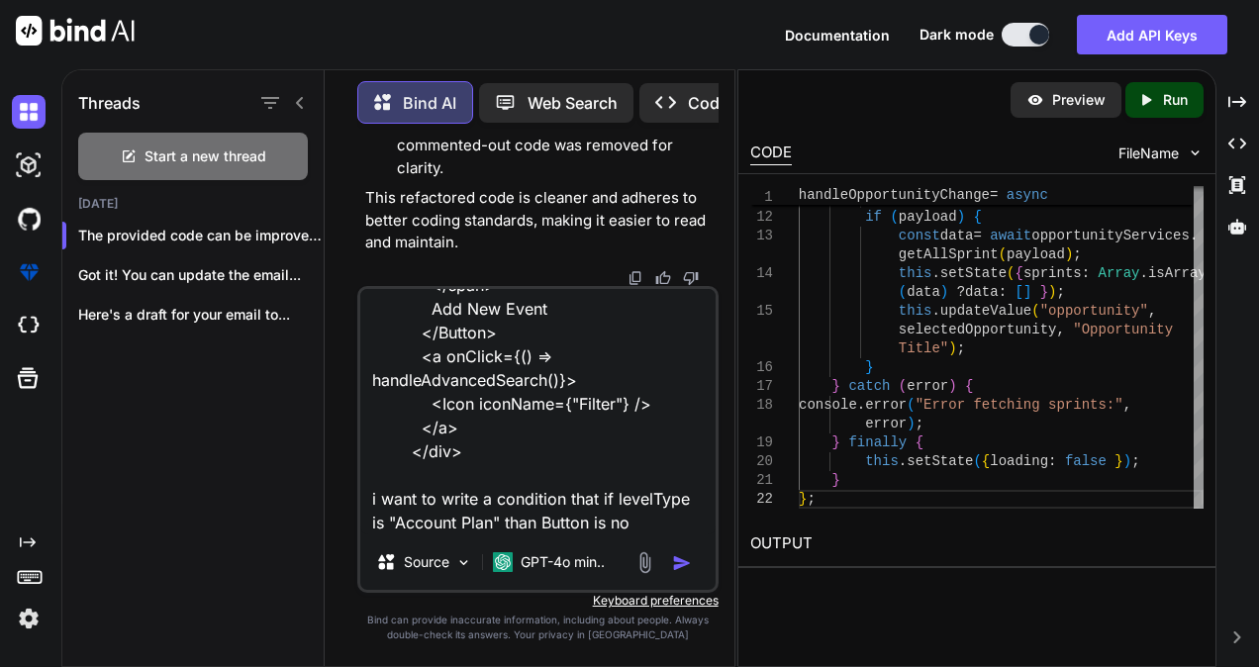
type textarea "x"
type textarea "<div className="calendar-header-right"> <Button className="createbtn" style={{ …"
type textarea "x"
type textarea "<div className="calendar-header-right"> <Button className="createbtn" style={{ …"
type textarea "x"
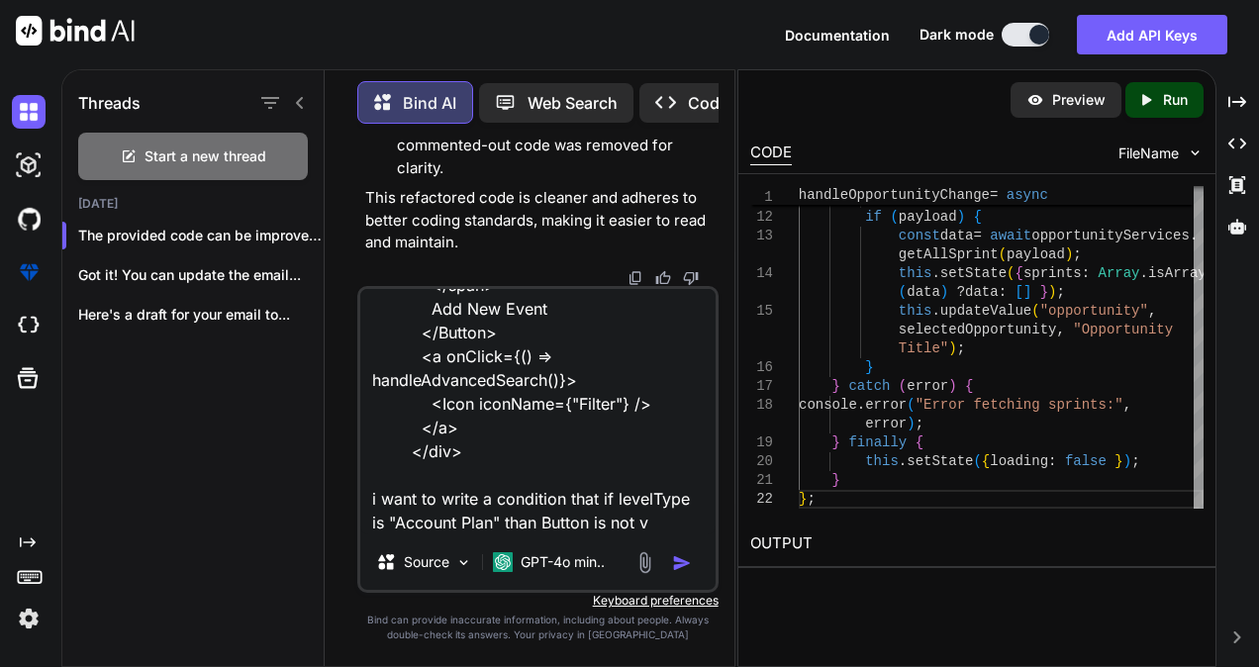
type textarea "<div className="calendar-header-right"> <Button className="createbtn" style={{ …"
type textarea "x"
type textarea "<div className="calendar-header-right"> <Button className="createbtn" style={{ …"
type textarea "x"
type textarea "<div className="calendar-header-right"> <Button className="createbtn" style={{ …"
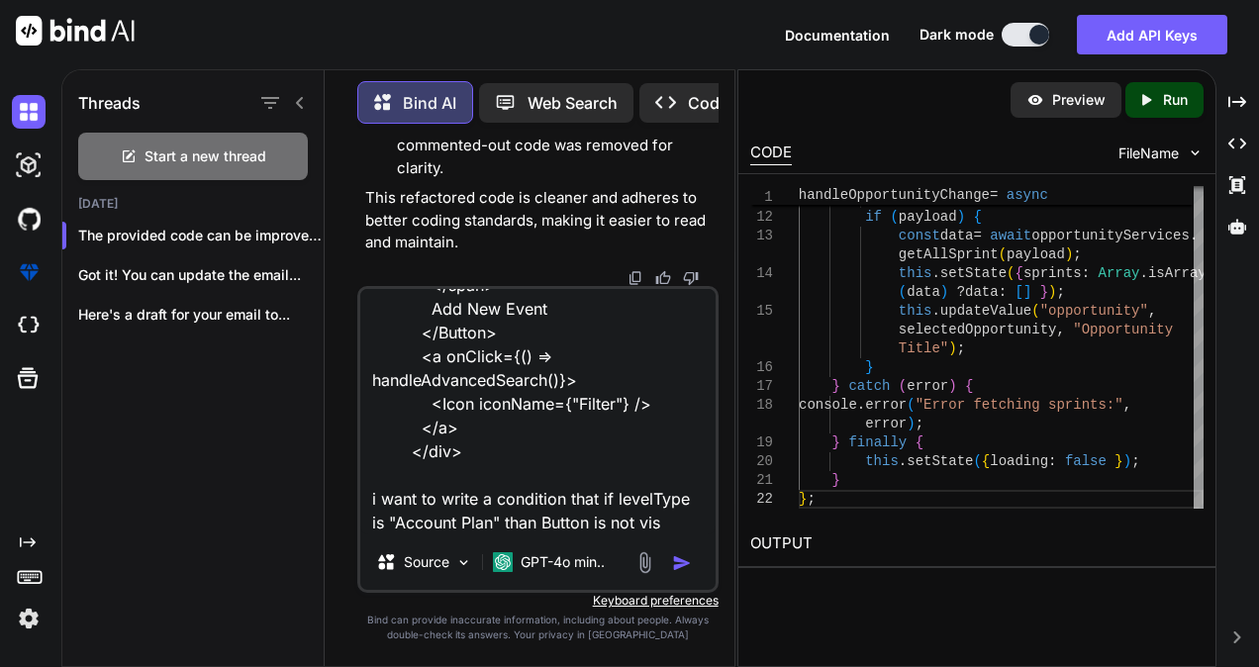
type textarea "x"
type textarea "<div className="calendar-header-right"> <Button className="createbtn" style={{ …"
type textarea "x"
type textarea "<div className="calendar-header-right"> <Button className="createbtn" style={{ …"
type textarea "x"
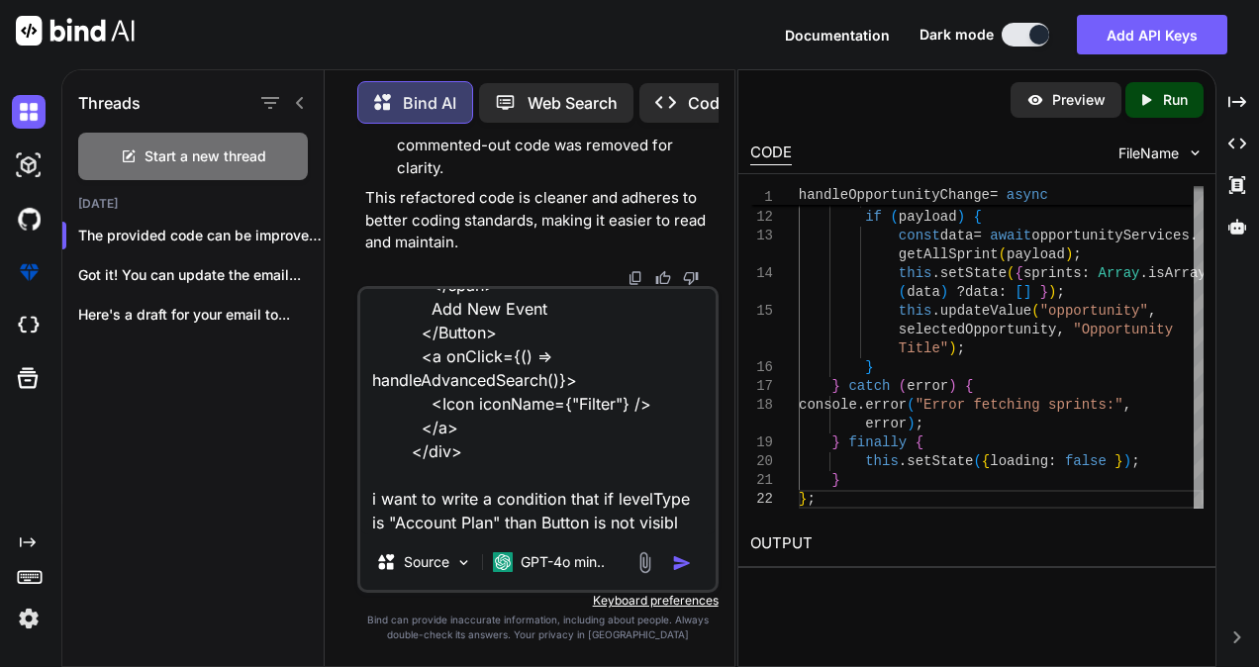
type textarea "<div className="calendar-header-right"> <Button className="createbtn" style={{ …"
type textarea "x"
type textarea "<div className="calendar-header-right"> <Button className="createbtn" style={{ …"
type textarea "x"
type textarea "<div className="calendar-header-right"> <Button className="createbtn" style={{ …"
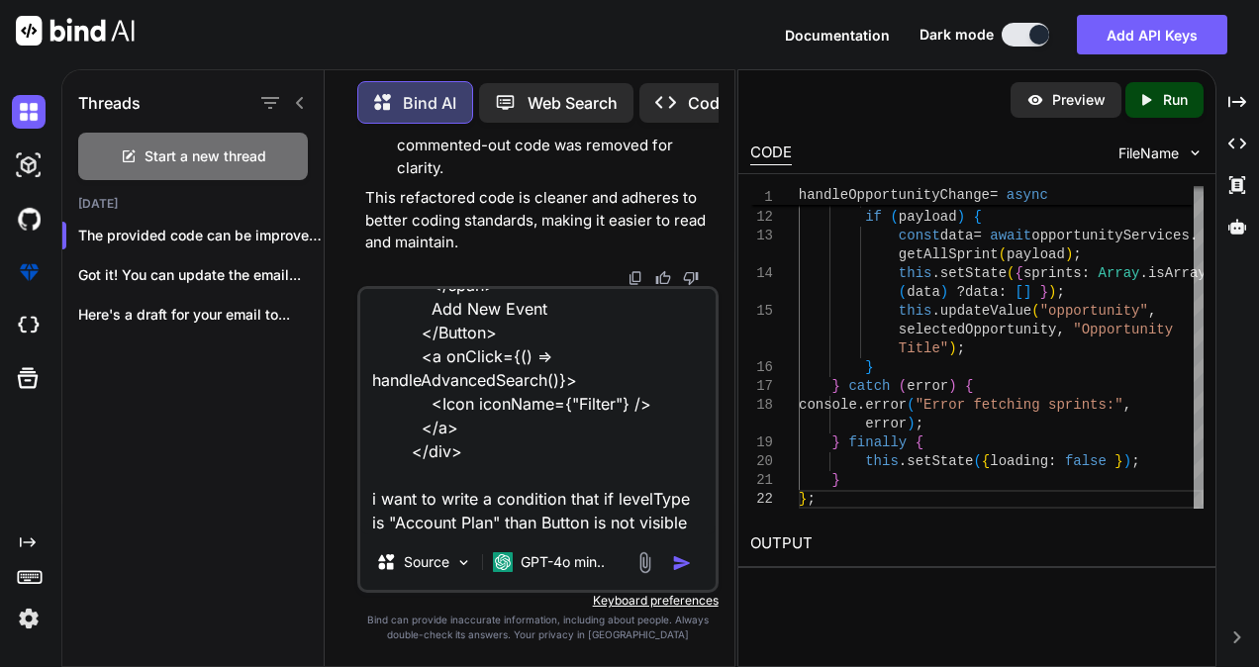
type textarea "x"
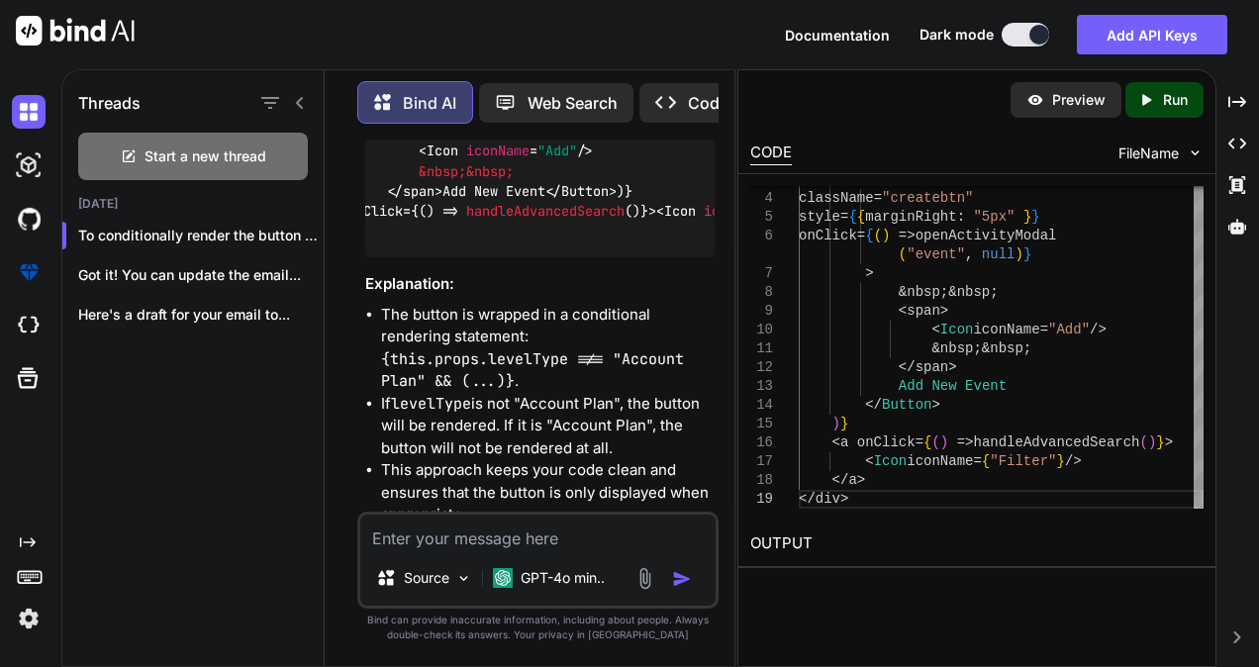
scroll to position [0, 165]
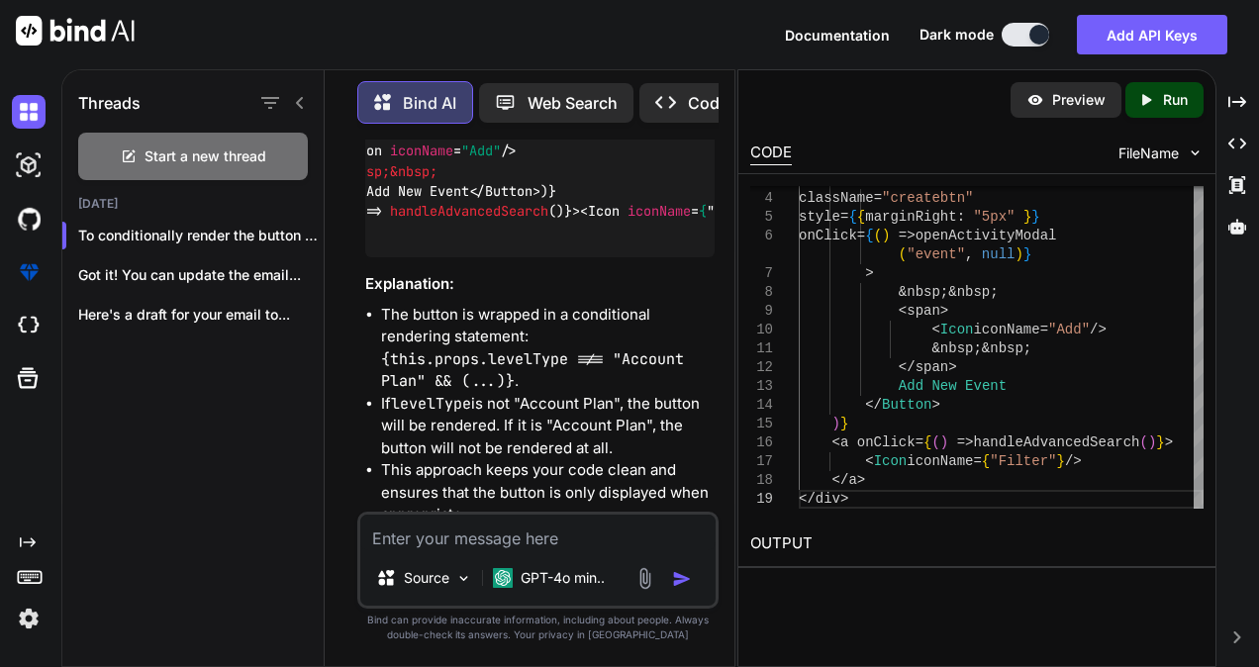
drag, startPoint x: 408, startPoint y: 297, endPoint x: 634, endPoint y: 290, distance: 226.7
click at [634, 257] on div "<div className= "calendar-header-right" > { this . props . levelType !== "Accou…" at bounding box center [539, 130] width 349 height 253
copy code "{ this . props . levelType !== "Account Plan" && ("
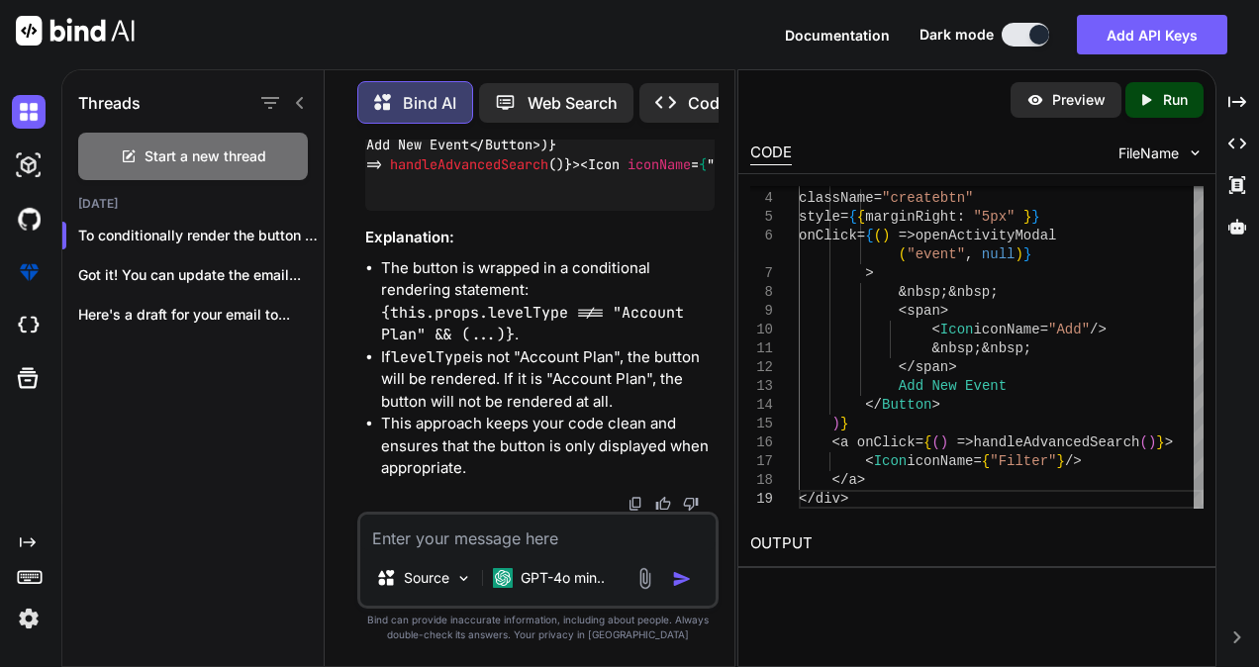
scroll to position [0, 0]
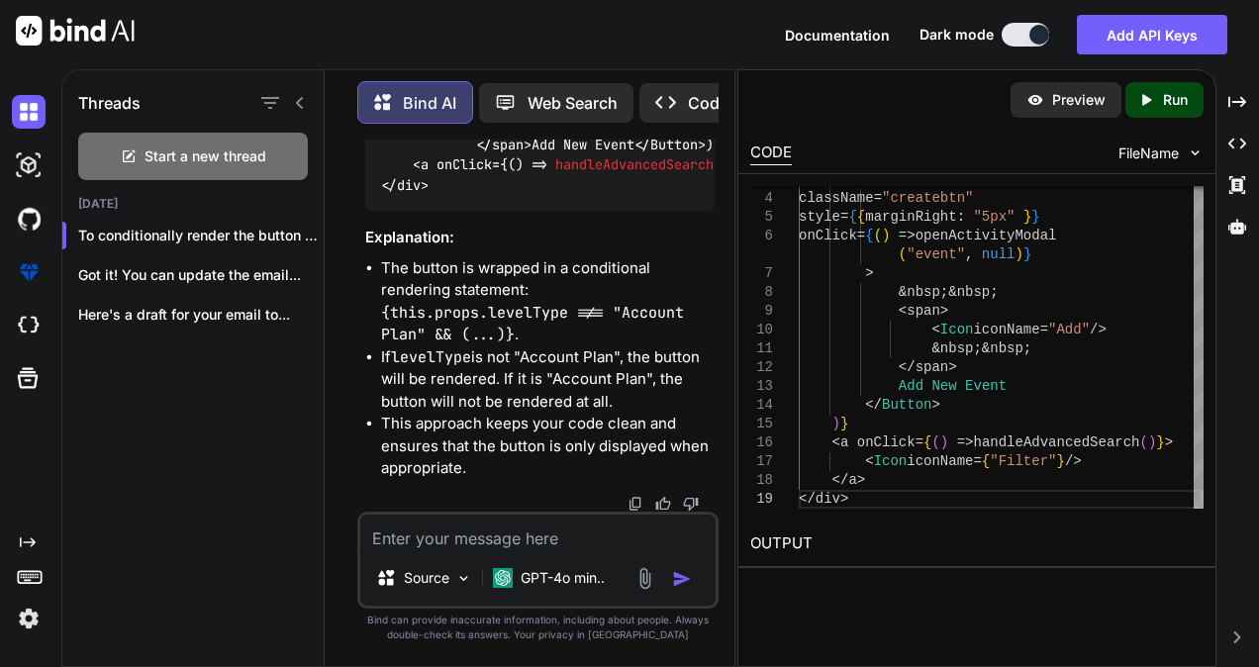
click at [650, 153] on span "Button" at bounding box center [674, 145] width 48 height 18
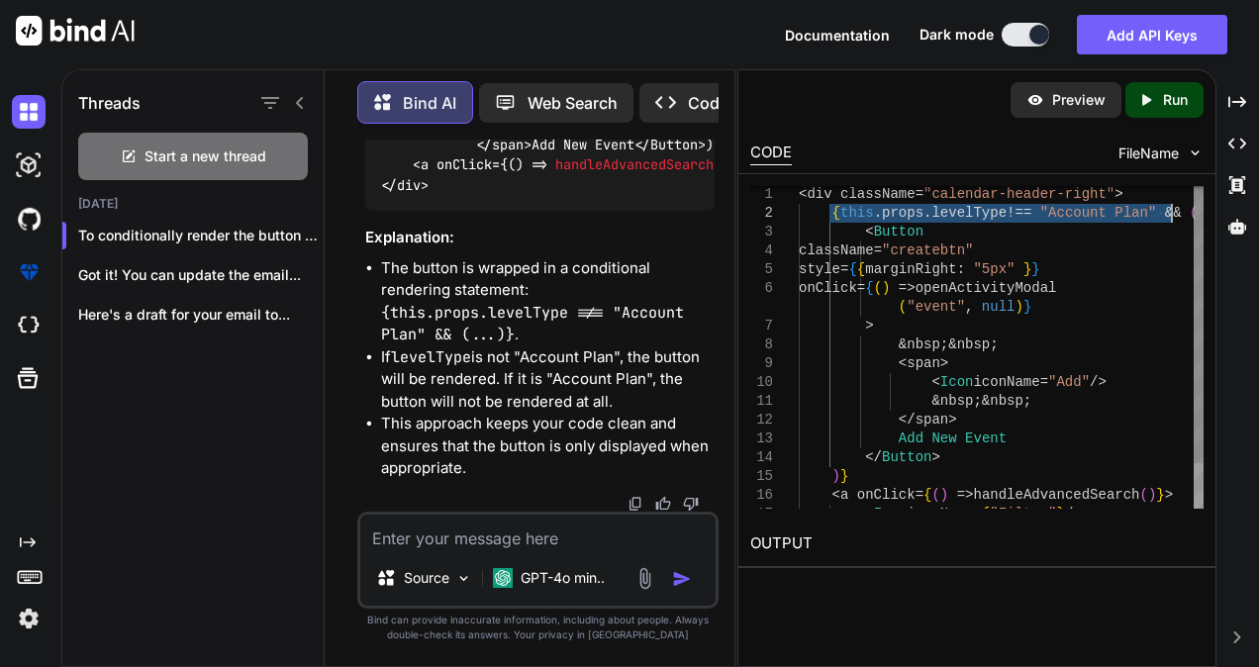
drag, startPoint x: 825, startPoint y: 215, endPoint x: 1178, endPoint y: 206, distance: 352.4
click at [1178, 206] on div "< Icon iconName = "Add" /> & nbsp ;& nbsp ; </ span > Add New Event </ Button >…" at bounding box center [1001, 373] width 405 height 376
